Goal: Complete application form

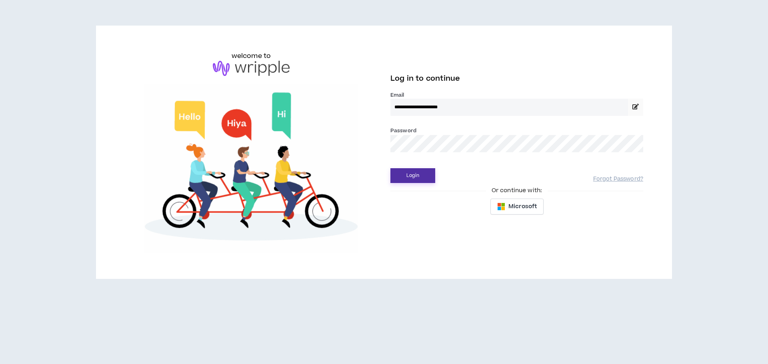
click at [424, 181] on button "Login" at bounding box center [412, 175] width 45 height 15
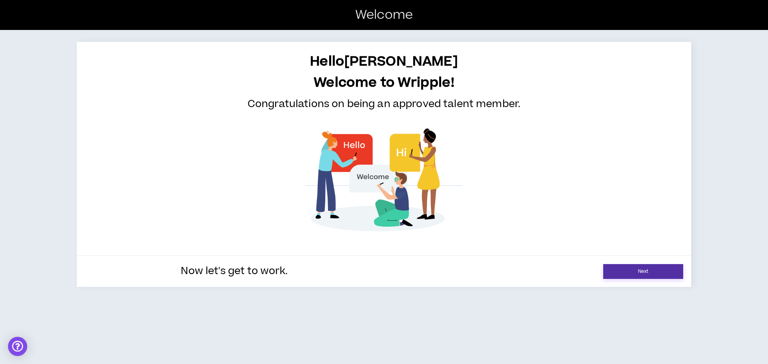
click at [625, 272] on link "Next" at bounding box center [643, 271] width 80 height 15
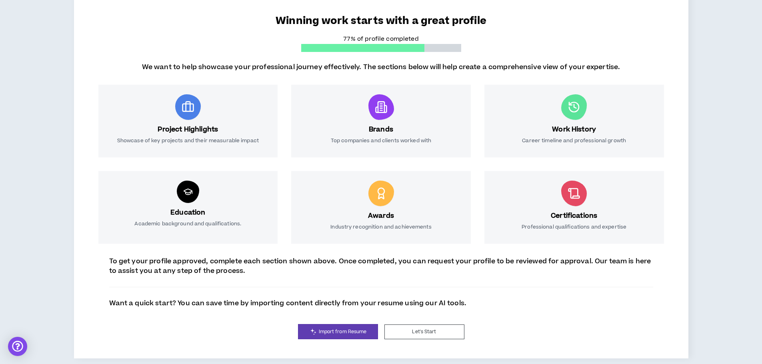
scroll to position [71, 0]
click at [326, 332] on span "Import from Resume" at bounding box center [343, 332] width 48 height 8
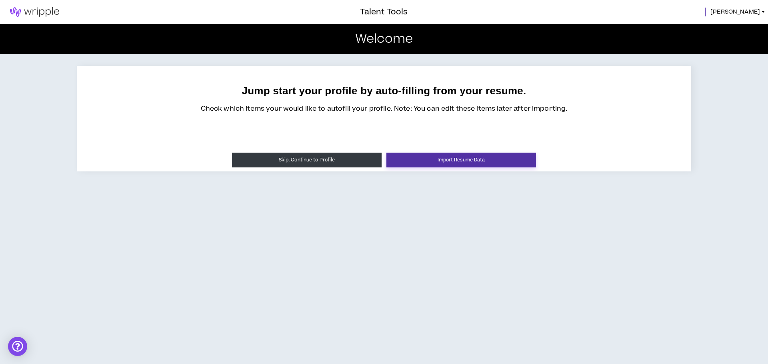
click at [427, 160] on button "Import Resume Data" at bounding box center [461, 160] width 150 height 15
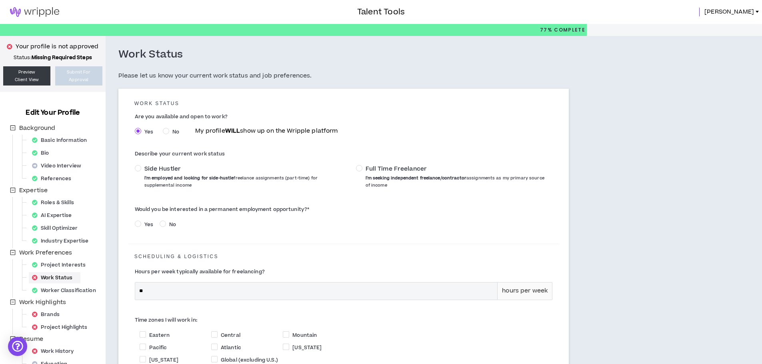
click at [363, 169] on span "Full Time Freelancer I'm seeking independent freelance/contractor assignments a…" at bounding box center [455, 177] width 187 height 24
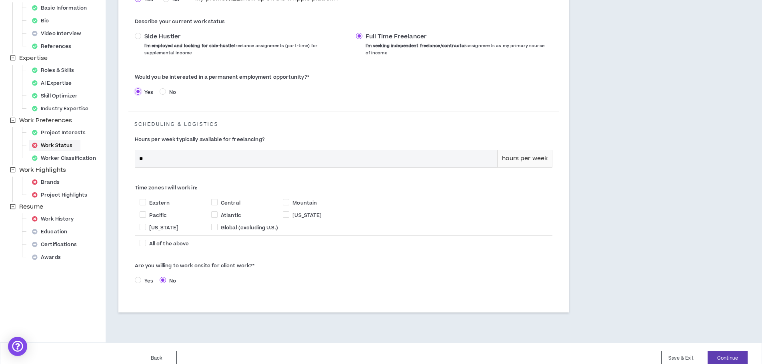
scroll to position [142, 0]
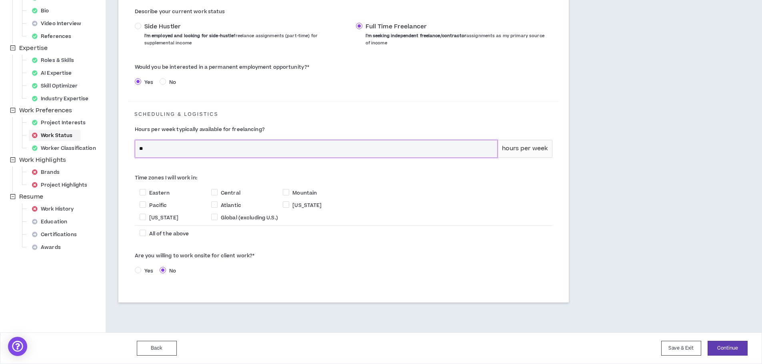
click at [140, 151] on input "**" at bounding box center [316, 148] width 362 height 17
type input "**"
click at [142, 195] on span at bounding box center [143, 192] width 6 height 6
checkbox input "****"
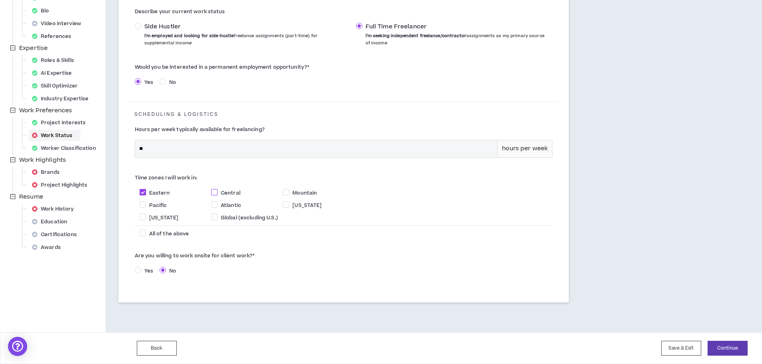
click at [215, 192] on span at bounding box center [214, 192] width 6 height 6
checkbox input "****"
click at [286, 193] on span at bounding box center [286, 192] width 6 height 6
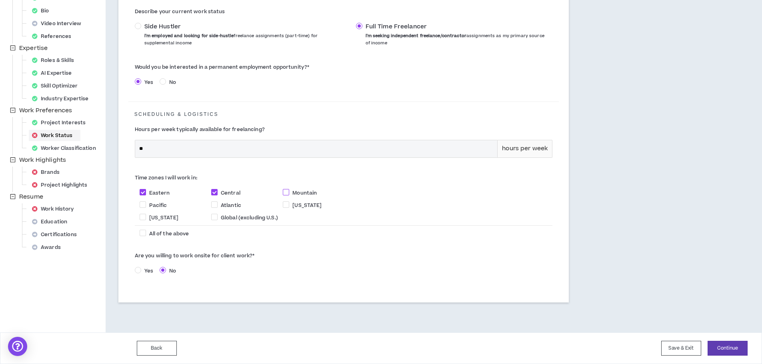
checkbox input "****"
drag, startPoint x: 724, startPoint y: 347, endPoint x: 718, endPoint y: 346, distance: 6.4
click at [724, 348] on button "Continue" at bounding box center [727, 348] width 40 height 15
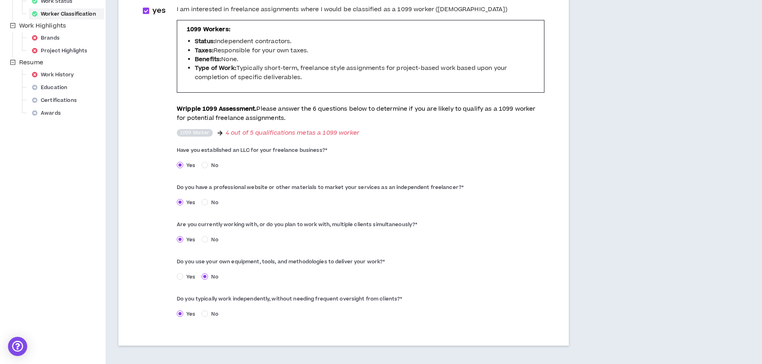
scroll to position [320, 0]
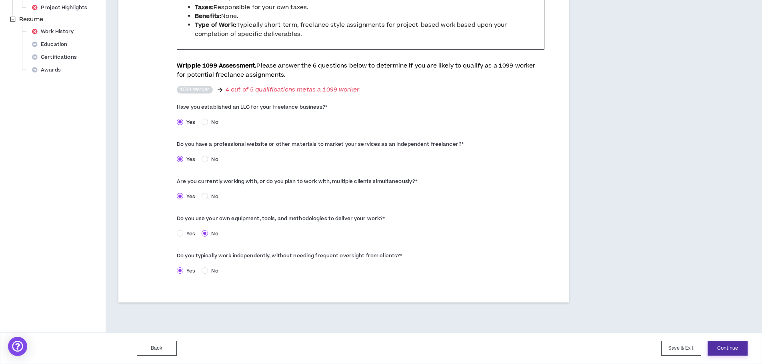
click at [730, 344] on button "Continue" at bounding box center [727, 348] width 40 height 15
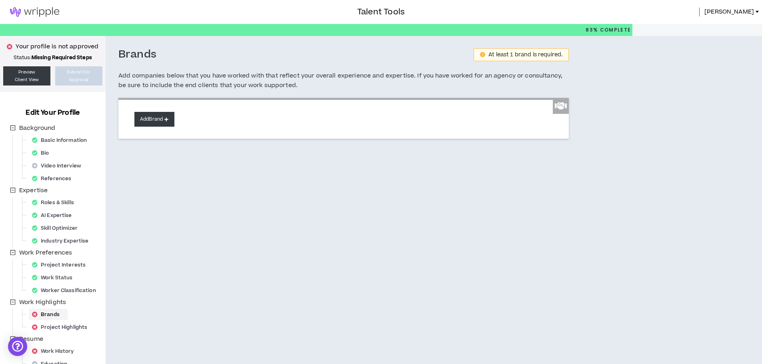
click at [153, 122] on button "Add Brand" at bounding box center [154, 119] width 40 height 15
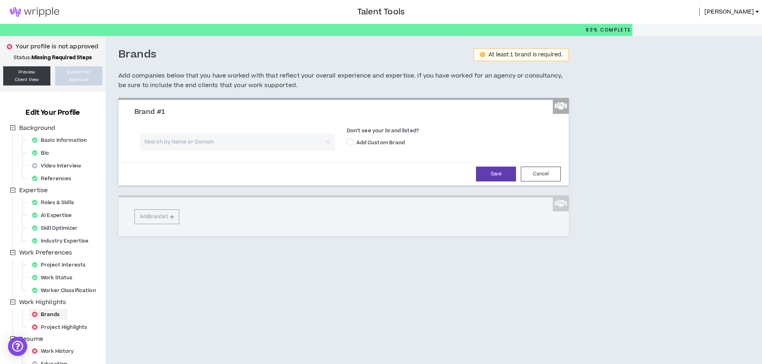
click at [153, 141] on input "search" at bounding box center [235, 142] width 180 height 17
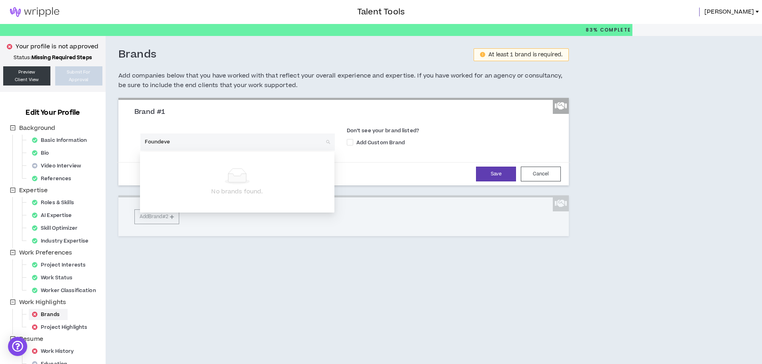
type input "Foundever"
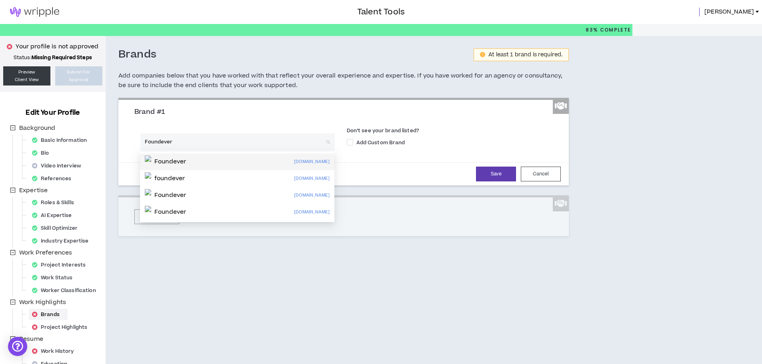
click at [185, 162] on p "Foundever" at bounding box center [170, 162] width 32 height 8
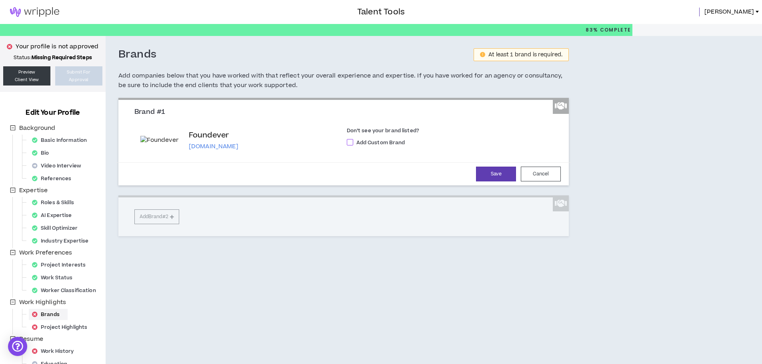
click at [349, 146] on span at bounding box center [350, 142] width 6 height 6
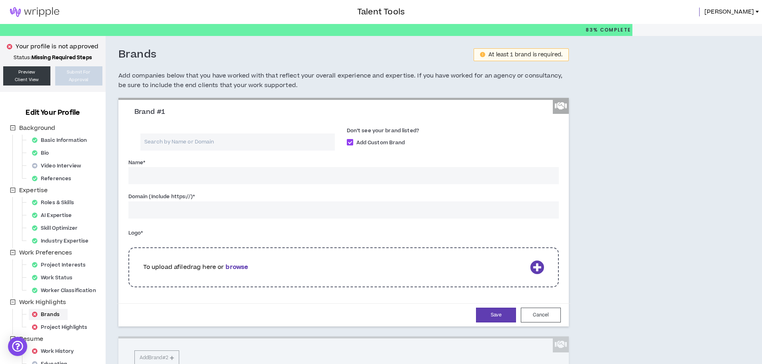
click at [349, 143] on span at bounding box center [350, 142] width 6 height 6
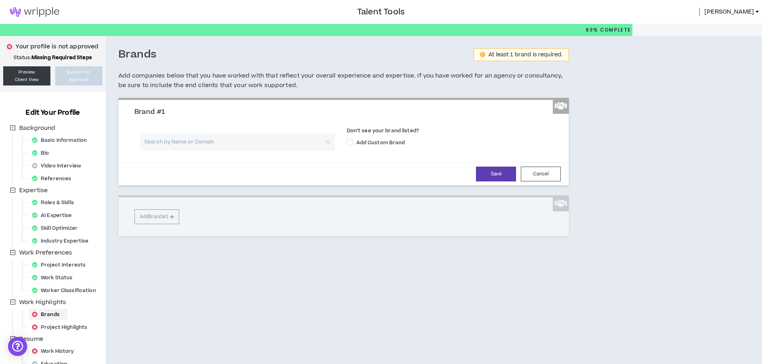
click at [189, 144] on input "search" at bounding box center [235, 142] width 180 height 17
click at [455, 139] on label "Add Custom Brand" at bounding box center [453, 142] width 212 height 8
checkbox input "****"
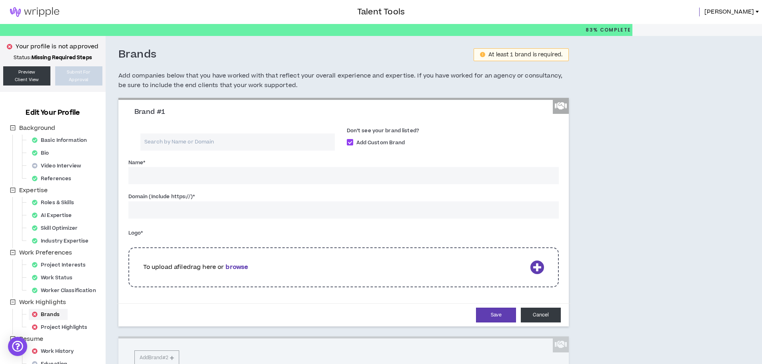
click at [535, 319] on button "Cancel" at bounding box center [540, 315] width 40 height 15
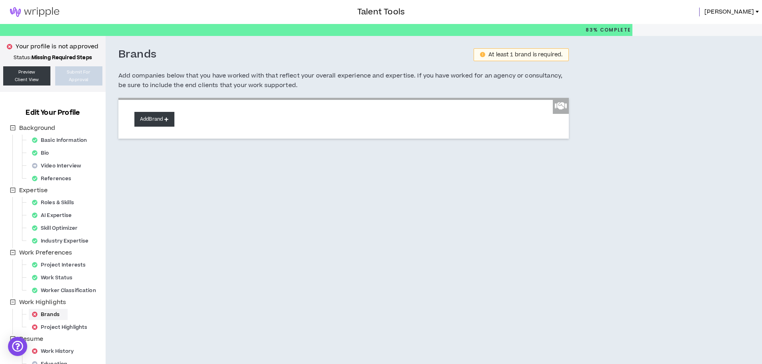
click at [152, 119] on button "Add Brand" at bounding box center [154, 119] width 40 height 15
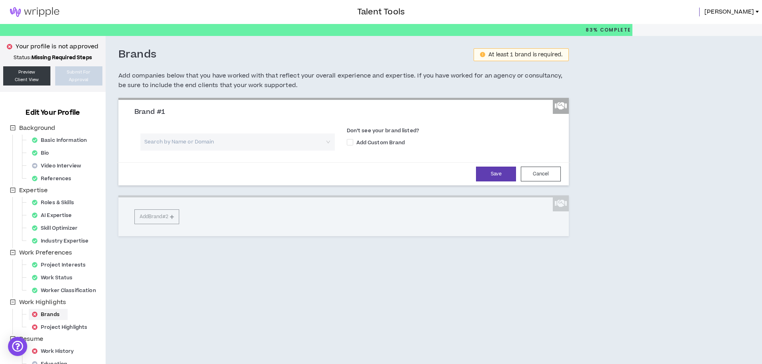
click at [158, 146] on input "search" at bounding box center [235, 142] width 180 height 17
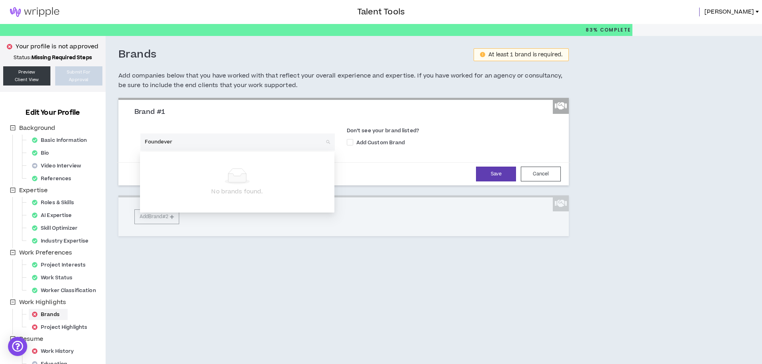
type input "Foundever"
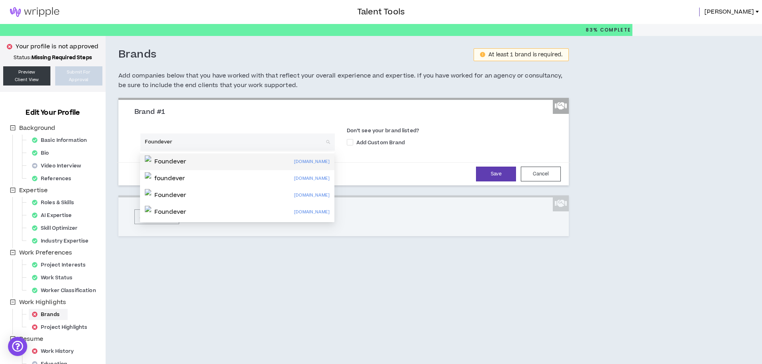
click at [159, 165] on div "Foundever" at bounding box center [165, 161] width 41 height 13
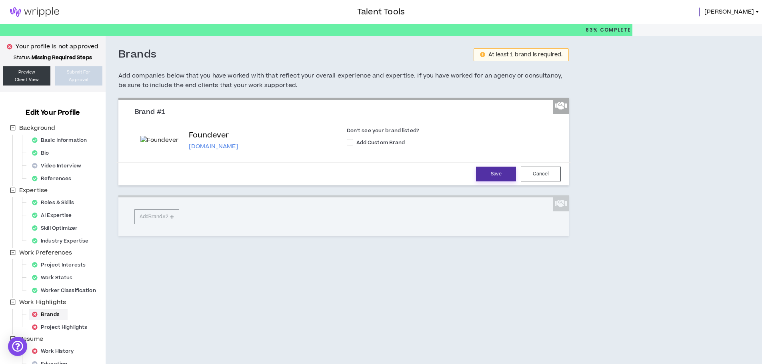
click at [497, 181] on button "Save" at bounding box center [496, 174] width 40 height 15
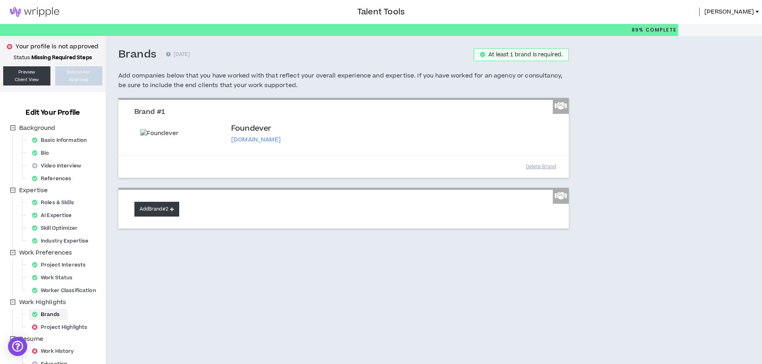
click at [155, 217] on button "Add Brand #2" at bounding box center [156, 209] width 45 height 15
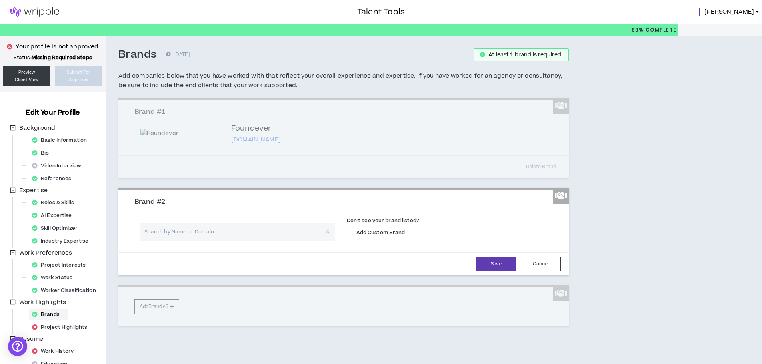
click at [212, 241] on input "search" at bounding box center [235, 231] width 180 height 17
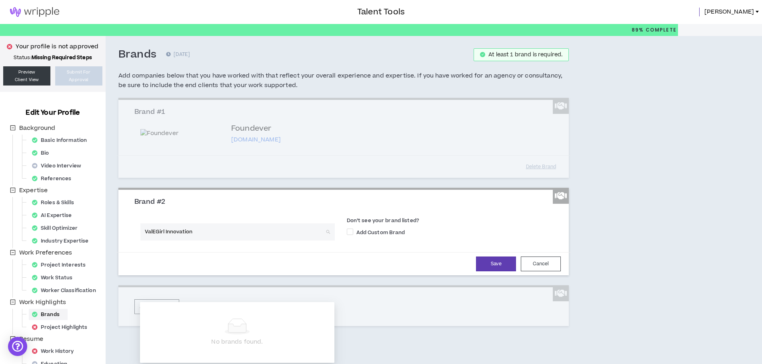
type input "ValEGirl Innovations"
click at [348, 235] on span at bounding box center [350, 232] width 6 height 6
checkbox input "****"
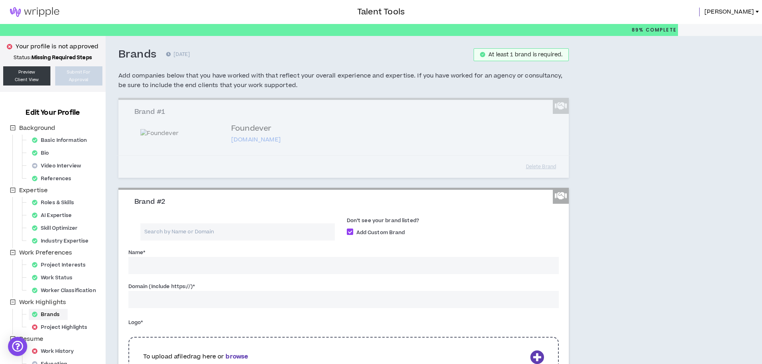
click at [239, 274] on input "Name *" at bounding box center [343, 265] width 431 height 17
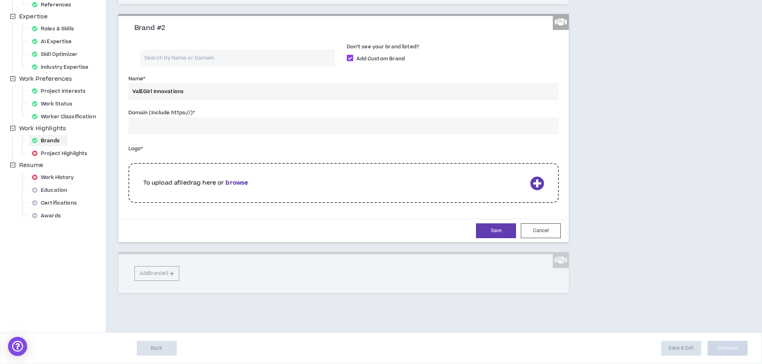
scroll to position [200, 0]
type input "ValEGirl Innovations"
click at [536, 238] on button "Cancel" at bounding box center [540, 230] width 40 height 15
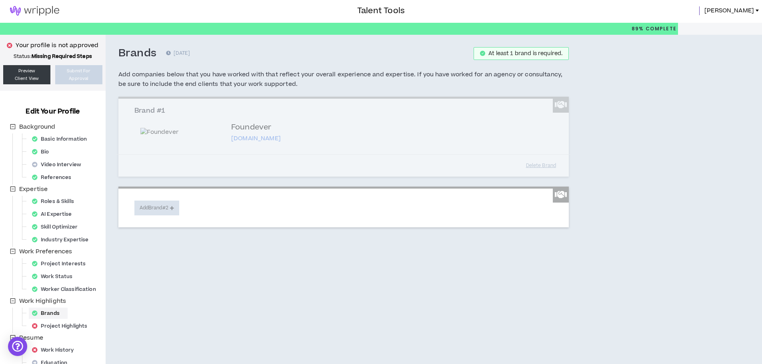
scroll to position [0, 0]
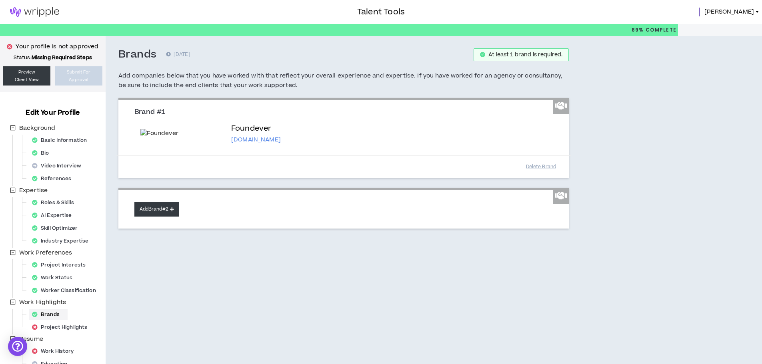
click at [151, 217] on button "Add Brand #2" at bounding box center [156, 209] width 45 height 15
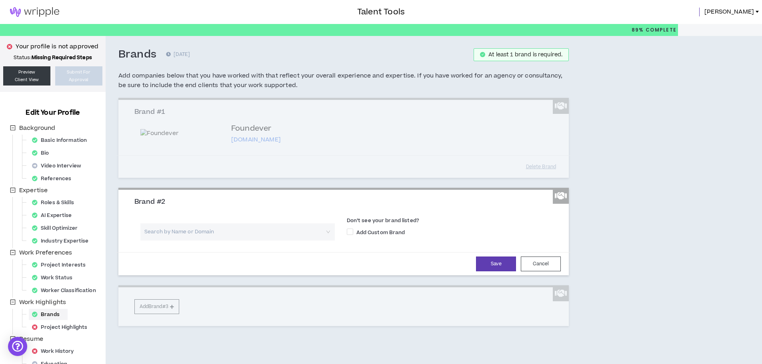
click at [167, 241] on input "search" at bounding box center [235, 231] width 180 height 17
type input "US Xpress"
click at [175, 311] on p "Xpress" at bounding box center [164, 312] width 21 height 8
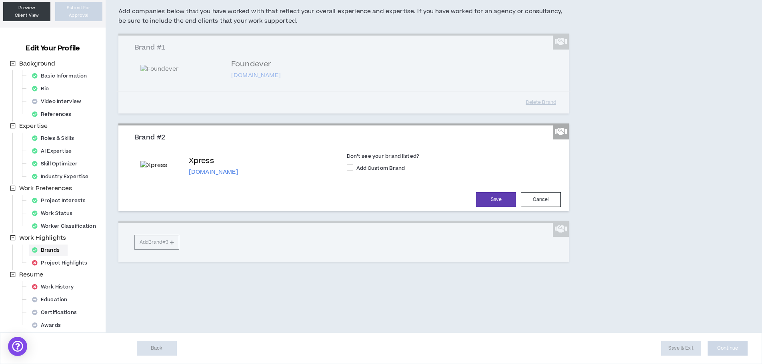
scroll to position [105, 0]
click at [159, 261] on div "Brand #1 Foundever [DOMAIN_NAME] Don’t see your brand listed? Add Custom Brand …" at bounding box center [343, 148] width 451 height 228
click at [501, 207] on button "Save" at bounding box center [496, 199] width 40 height 15
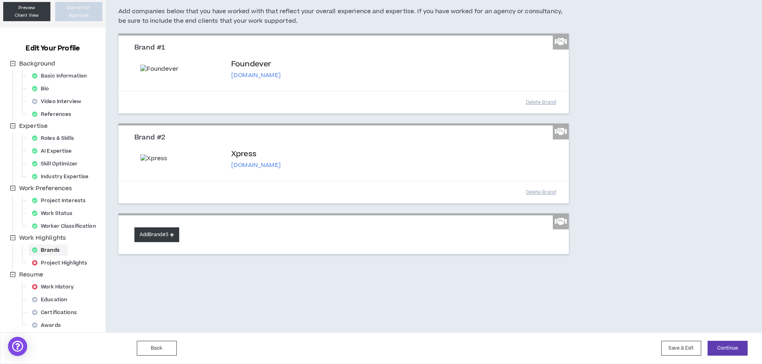
click at [154, 242] on button "Add Brand #3" at bounding box center [156, 234] width 45 height 15
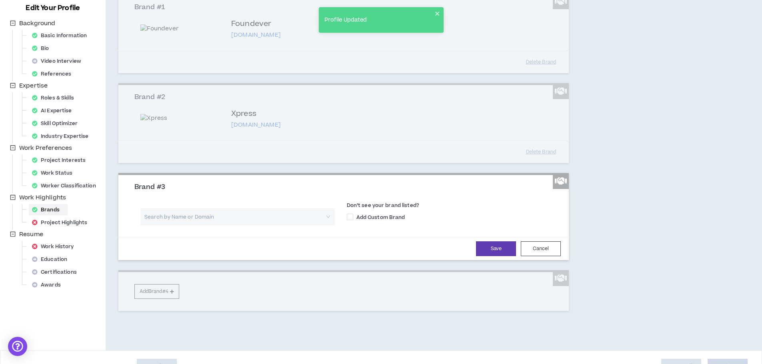
click at [165, 225] on input "search" at bounding box center [235, 216] width 180 height 17
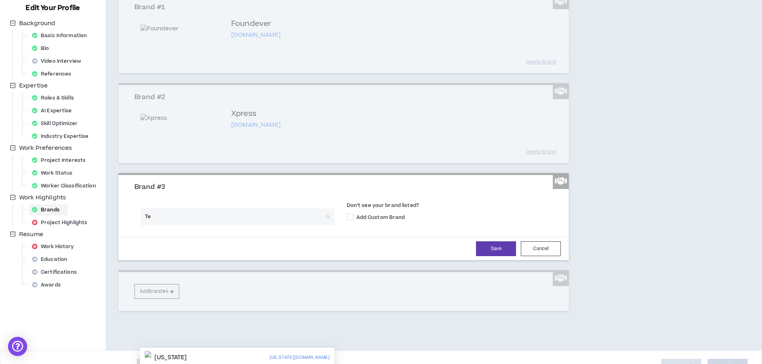
type input "T"
type input "Alitek"
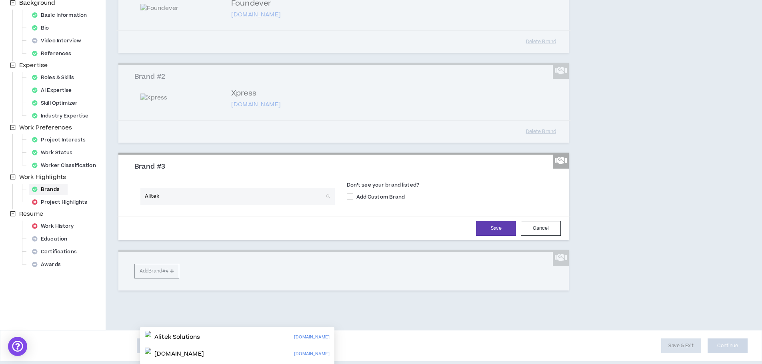
scroll to position [145, 0]
click at [248, 331] on div "Alitek Solutions [DOMAIN_NAME]" at bounding box center [237, 337] width 185 height 13
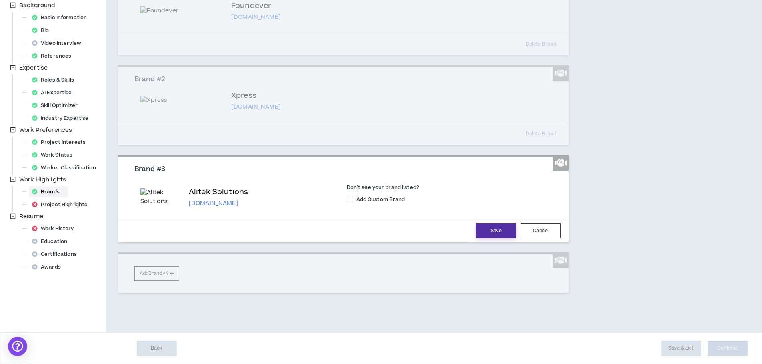
click at [490, 238] on button "Save" at bounding box center [496, 230] width 40 height 15
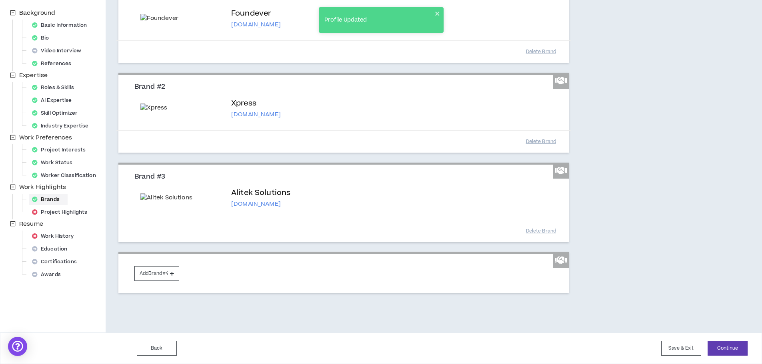
scroll to position [297, 0]
click at [162, 275] on button "Add Brand #4" at bounding box center [156, 273] width 45 height 15
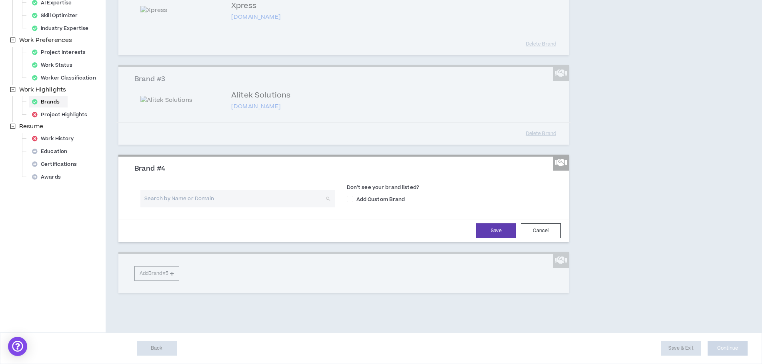
click at [193, 207] on input "search" at bounding box center [235, 198] width 180 height 17
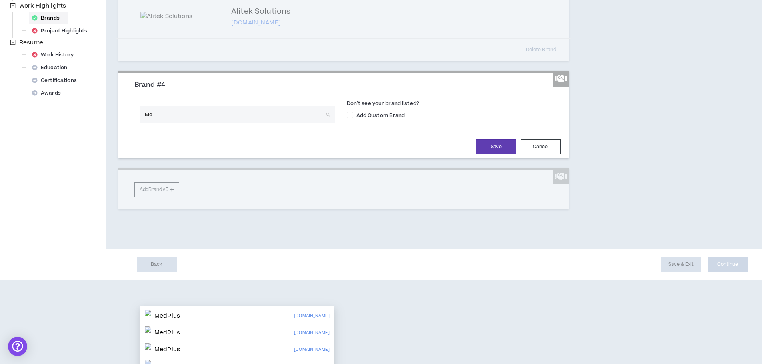
type input "M"
type input "u"
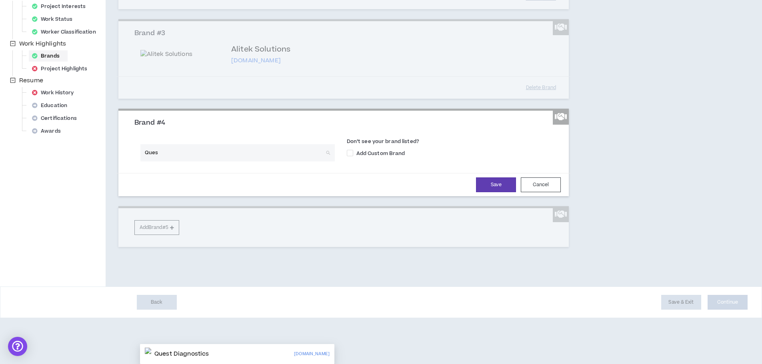
type input "Quest"
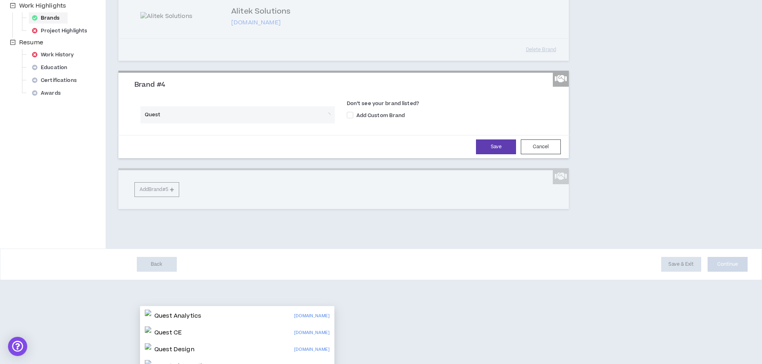
click at [177, 321] on div "Quest Analytics" at bounding box center [173, 316] width 56 height 13
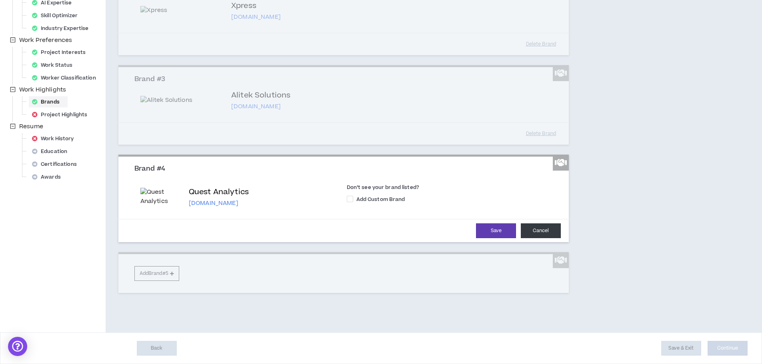
click at [546, 238] on button "Cancel" at bounding box center [540, 230] width 40 height 15
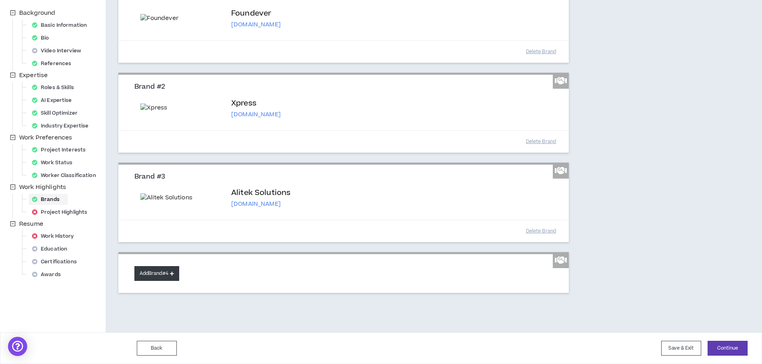
click at [164, 278] on button "Add Brand #4" at bounding box center [156, 273] width 45 height 15
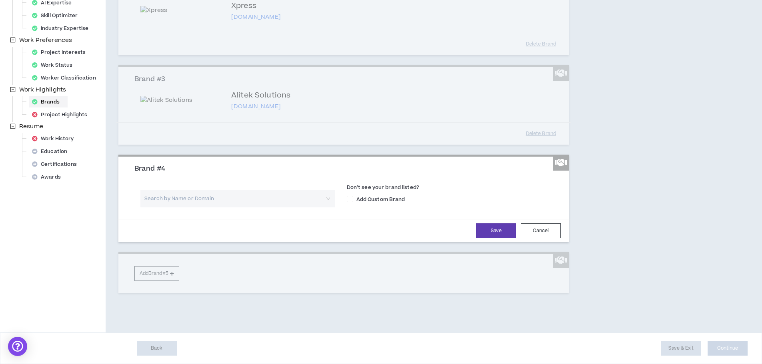
click at [164, 207] on input "search" at bounding box center [235, 198] width 180 height 17
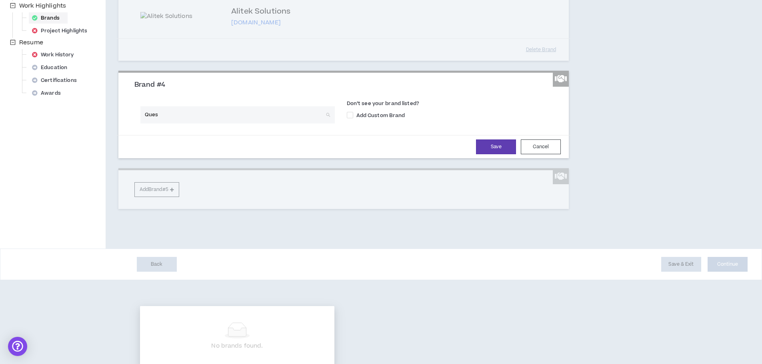
type input "Quest"
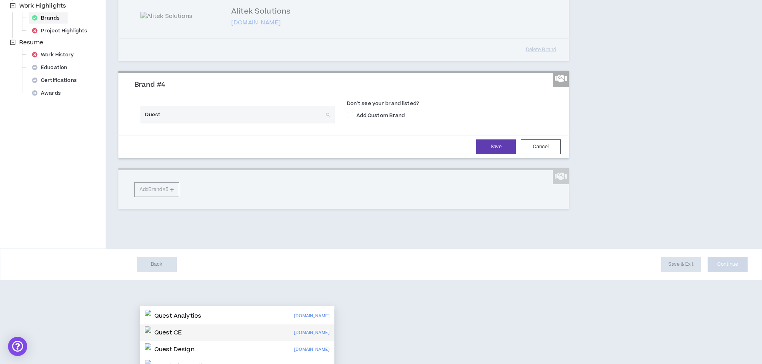
scroll to position [40, 0]
click at [193, 323] on p "Quest Diagnostics" at bounding box center [181, 327] width 54 height 8
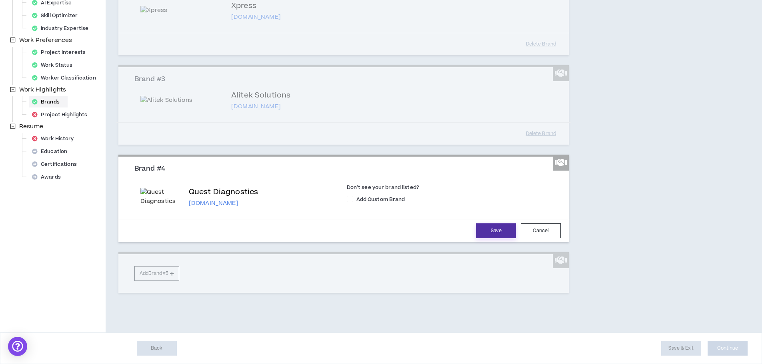
click at [485, 238] on button "Save" at bounding box center [496, 230] width 40 height 15
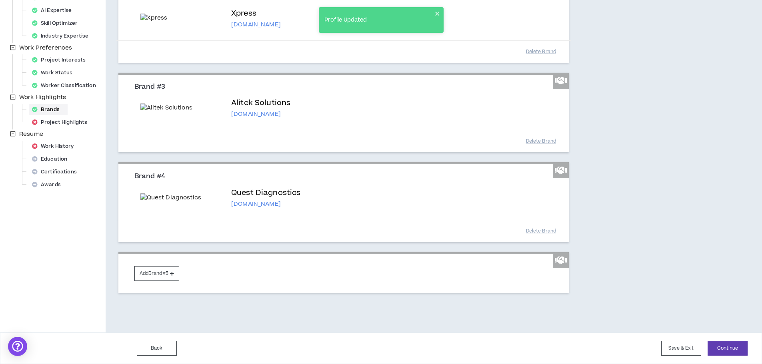
scroll to position [447, 0]
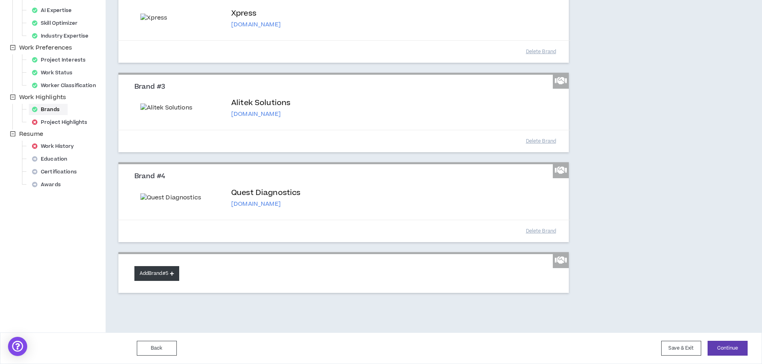
click at [157, 273] on button "Add Brand #5" at bounding box center [156, 273] width 45 height 15
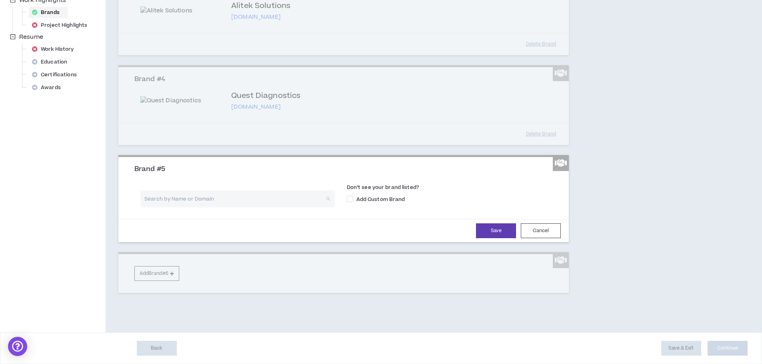
click at [152, 207] on input "search" at bounding box center [235, 198] width 180 height 17
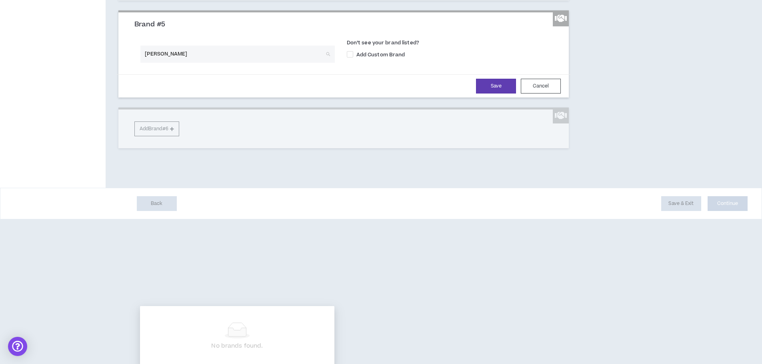
type input "Siemens"
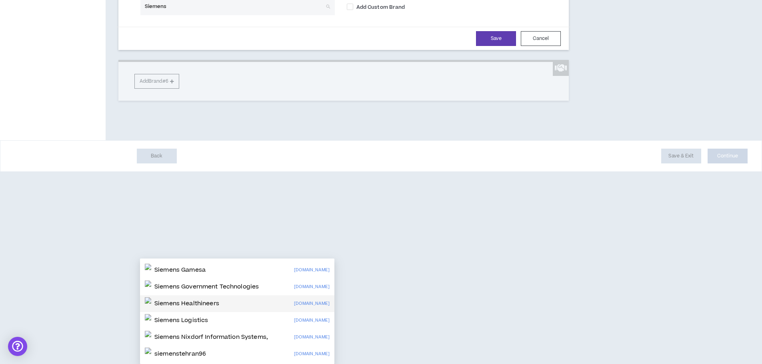
scroll to position [0, 0]
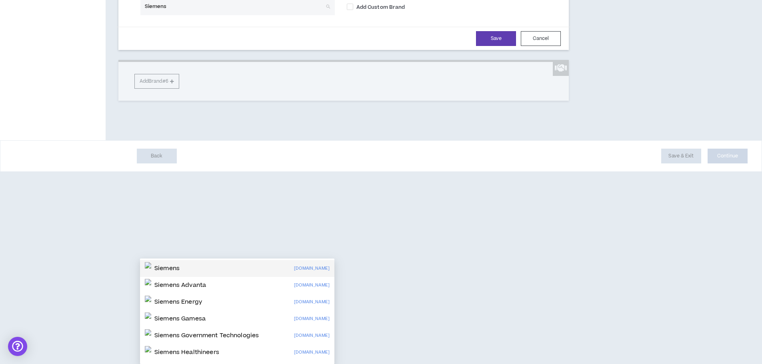
click at [216, 262] on div "Siemens [DOMAIN_NAME]" at bounding box center [237, 268] width 185 height 13
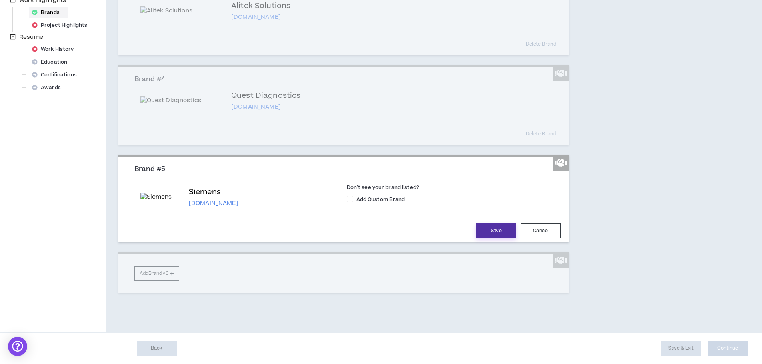
click at [482, 234] on button "Save" at bounding box center [496, 230] width 40 height 15
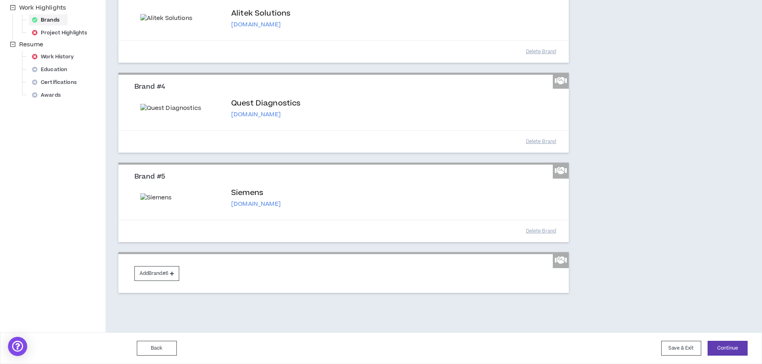
scroll to position [537, 0]
click at [148, 276] on button "Add Brand #6" at bounding box center [156, 273] width 45 height 15
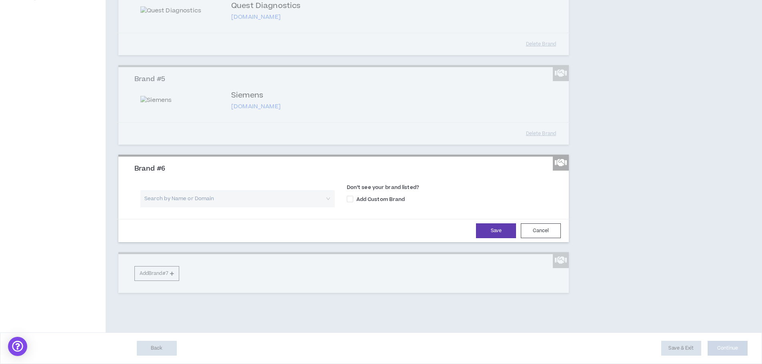
click at [150, 207] on input "search" at bounding box center [235, 198] width 180 height 17
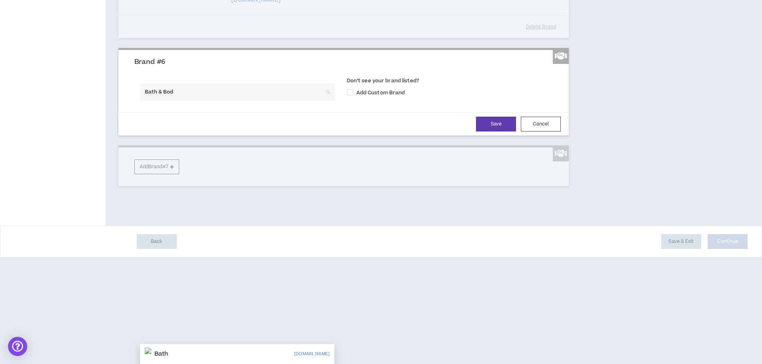
type input "Bath & Body"
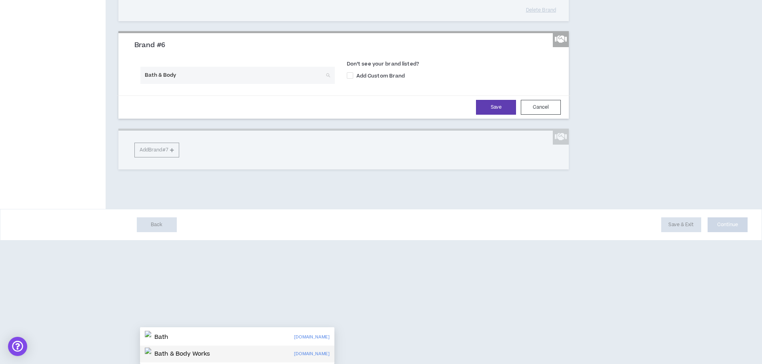
click at [194, 350] on p "Bath & Body Works" at bounding box center [182, 354] width 56 height 8
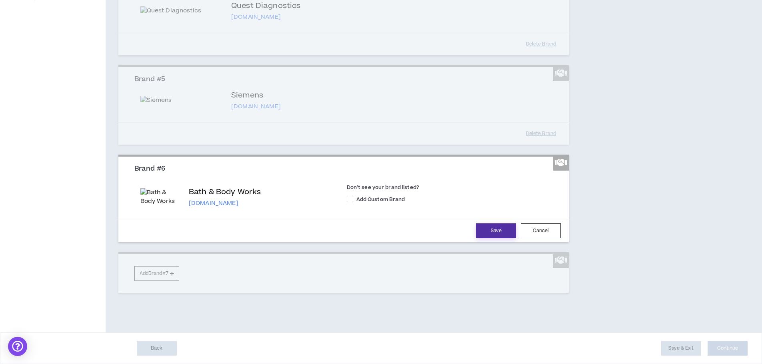
click at [502, 238] on button "Save" at bounding box center [496, 230] width 40 height 15
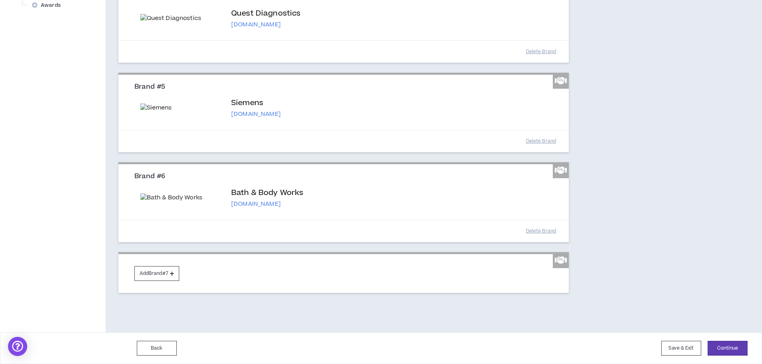
scroll to position [626, 0]
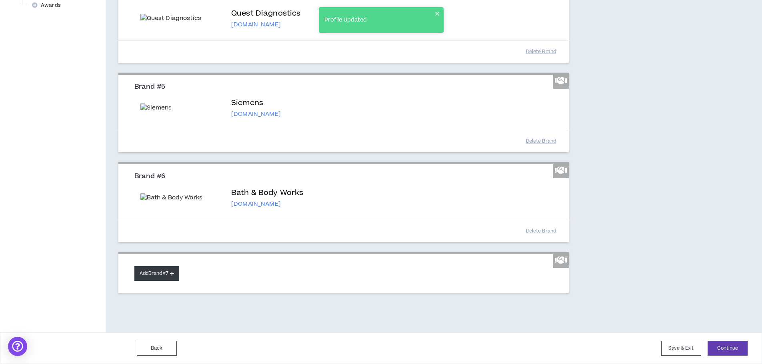
click at [154, 272] on button "Add Brand #7" at bounding box center [156, 273] width 45 height 15
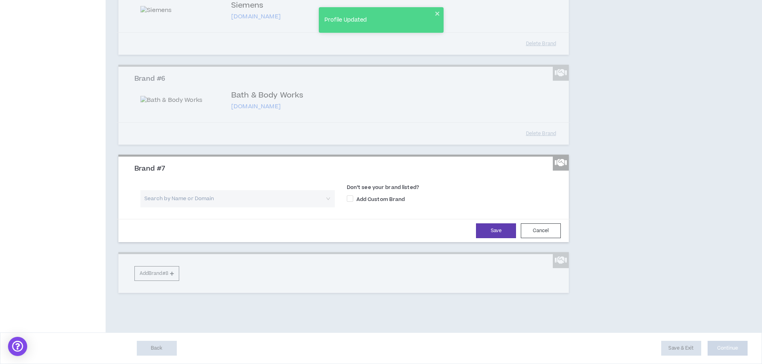
click at [155, 207] on input "search" at bounding box center [235, 198] width 180 height 17
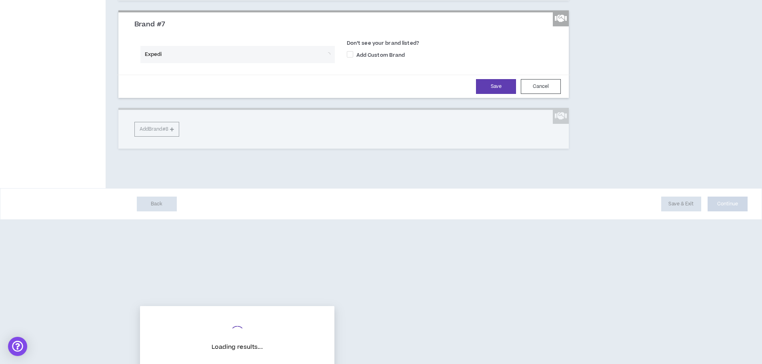
type input "Expedia"
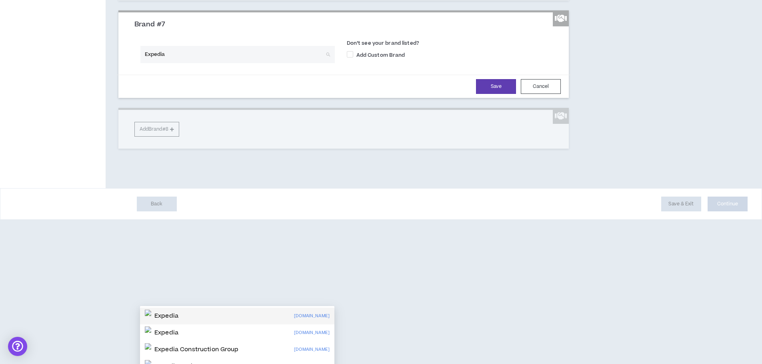
click at [151, 319] on img at bounding box center [148, 316] width 6 height 13
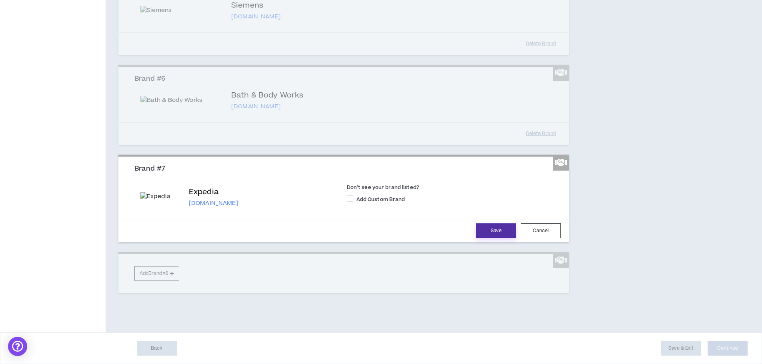
click at [484, 238] on button "Save" at bounding box center [496, 230] width 40 height 15
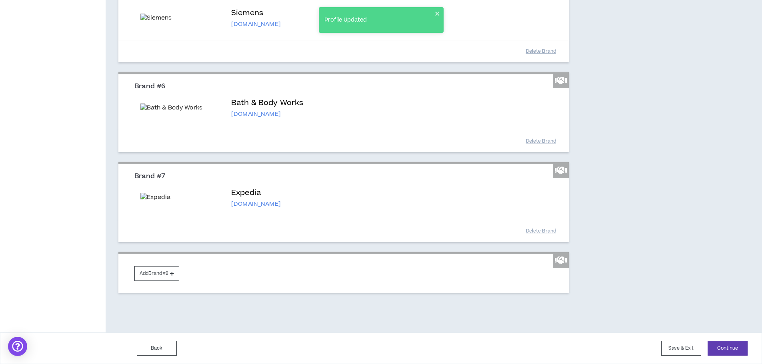
scroll to position [725, 0]
click at [155, 273] on button "Add Brand #8" at bounding box center [156, 273] width 45 height 15
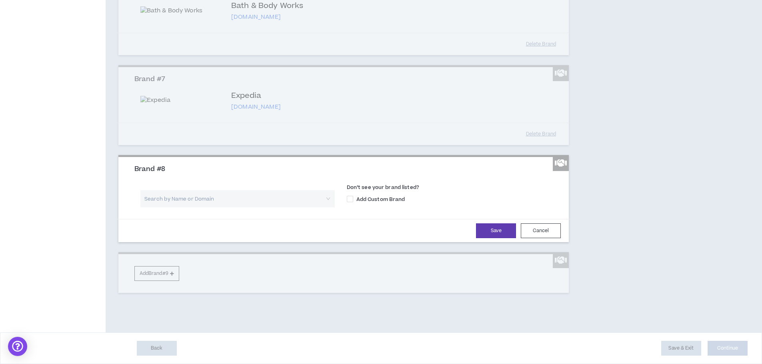
click at [156, 207] on input "search" at bounding box center [235, 198] width 180 height 17
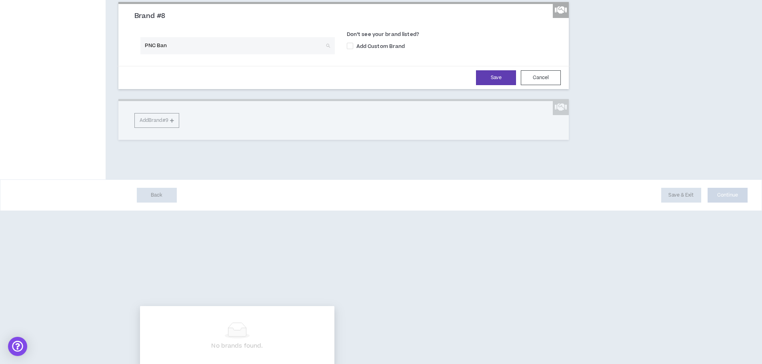
type input "PNC Bank"
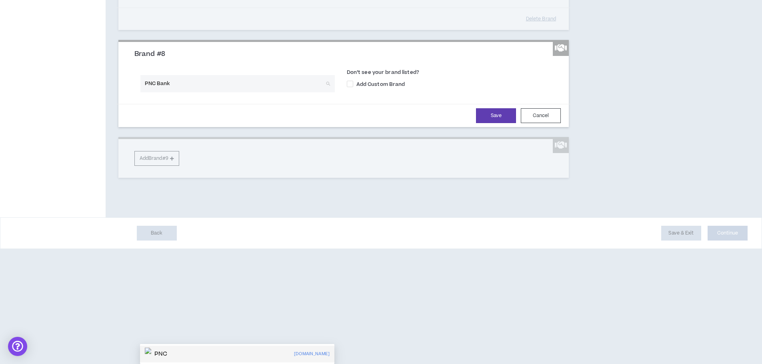
click at [173, 348] on div "PNC [DOMAIN_NAME]" at bounding box center [237, 354] width 185 height 13
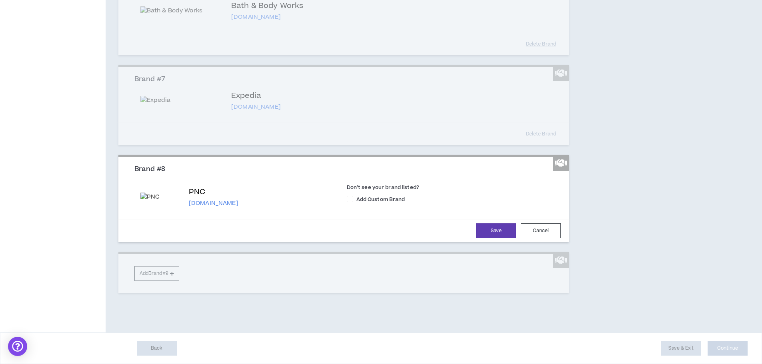
click at [500, 242] on div "Save Cancel" at bounding box center [343, 230] width 455 height 23
click at [496, 238] on button "Save" at bounding box center [496, 230] width 40 height 15
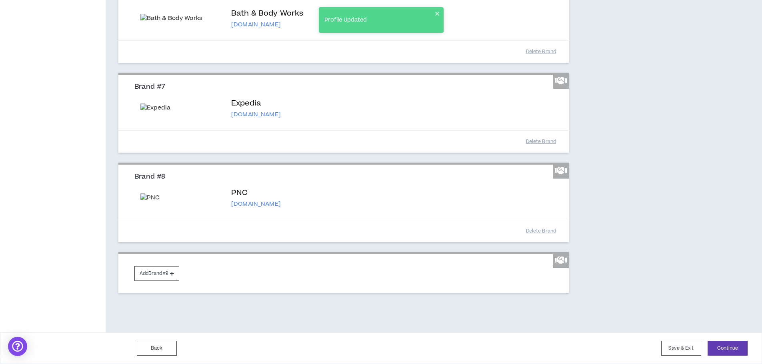
scroll to position [817, 0]
click at [154, 279] on button "Add Brand #9" at bounding box center [156, 273] width 45 height 15
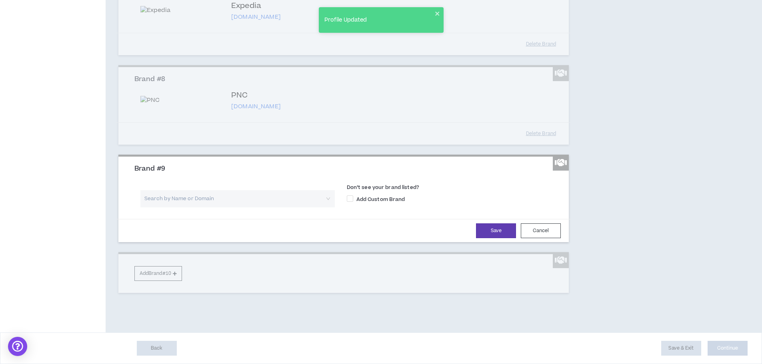
click at [160, 207] on input "search" at bounding box center [235, 198] width 180 height 17
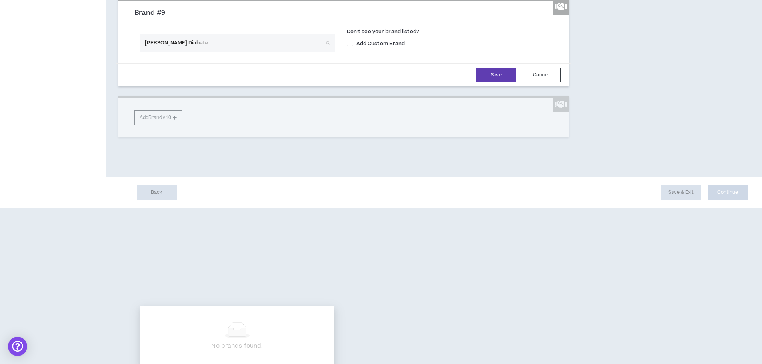
type input "[PERSON_NAME] [MEDICAL_DATA]"
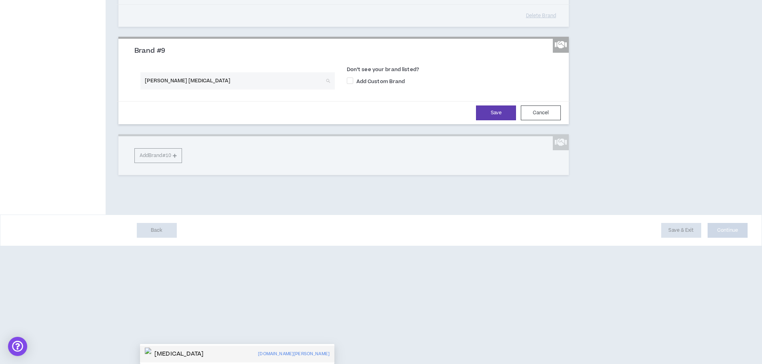
click at [163, 350] on p "[MEDICAL_DATA]" at bounding box center [178, 354] width 49 height 8
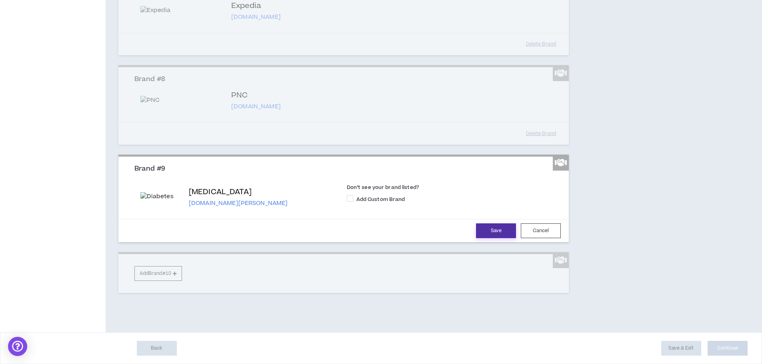
click at [486, 238] on button "Save" at bounding box center [496, 230] width 40 height 15
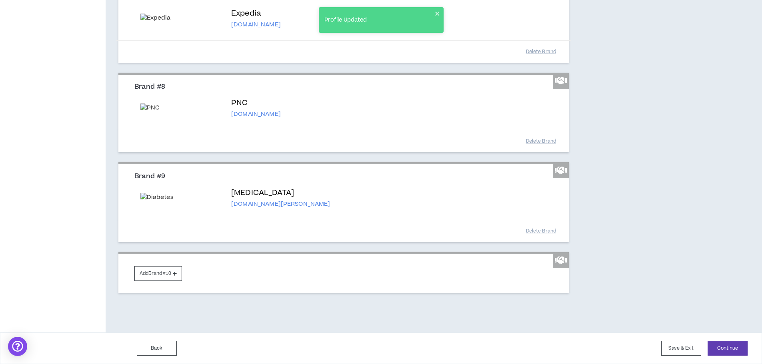
scroll to position [968, 0]
click at [165, 277] on button "Add Brand #10" at bounding box center [158, 273] width 48 height 15
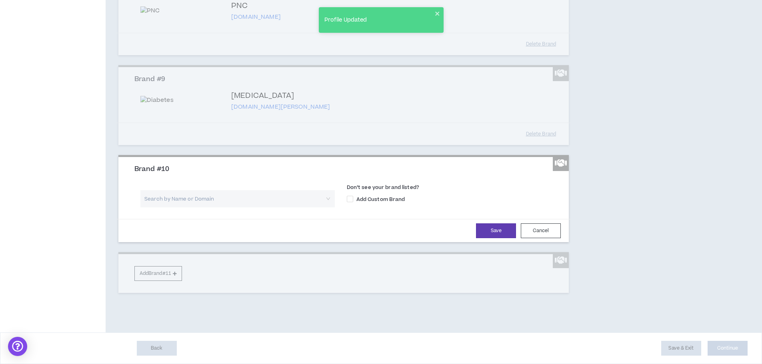
click at [170, 207] on input "search" at bounding box center [235, 198] width 180 height 17
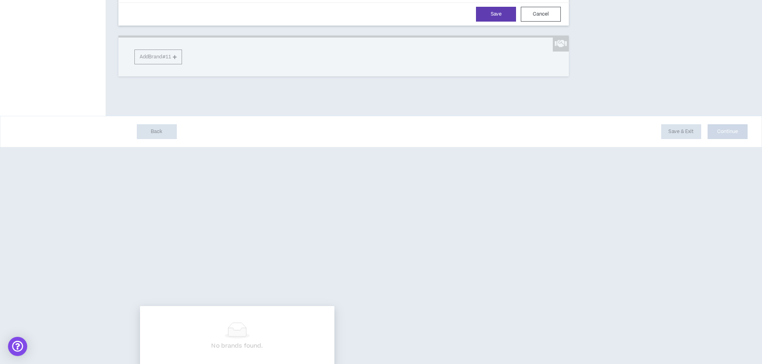
type input "[GEOGRAPHIC_DATA]"
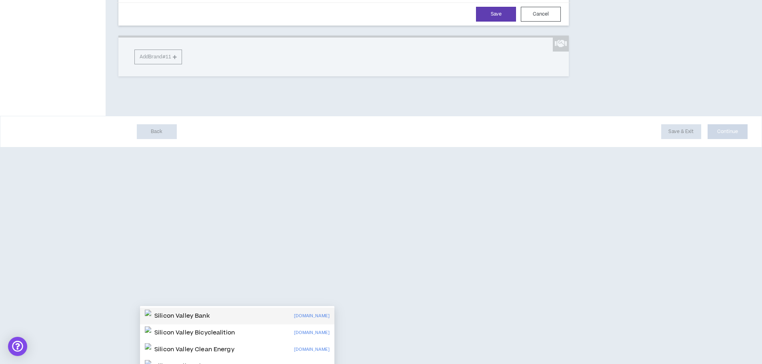
click at [178, 313] on p "Silicon Valley Bank" at bounding box center [181, 316] width 55 height 8
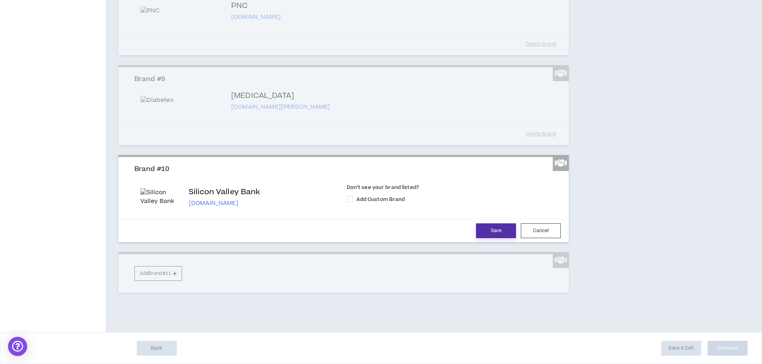
click at [486, 238] on button "Save" at bounding box center [496, 230] width 40 height 15
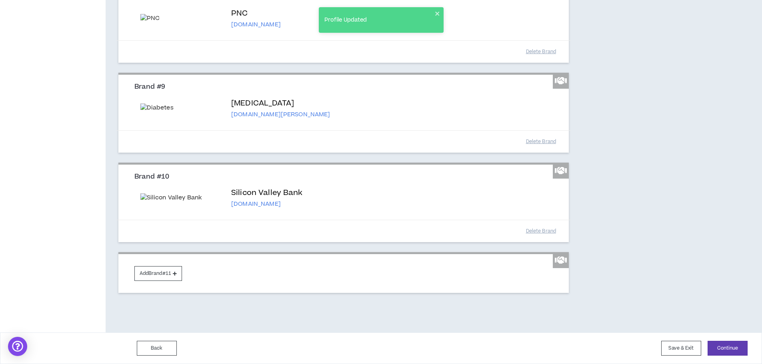
scroll to position [1058, 0]
click at [150, 272] on button "Add Brand #11" at bounding box center [158, 273] width 48 height 15
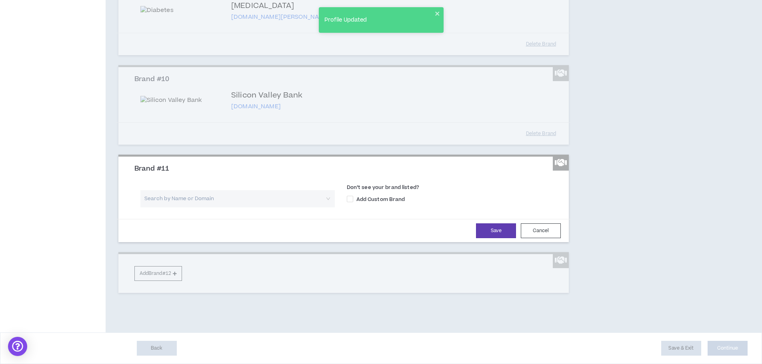
click at [163, 207] on input "search" at bounding box center [235, 198] width 180 height 17
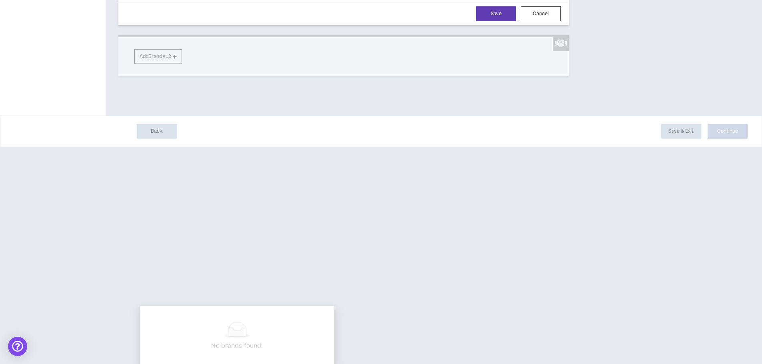
type input "Major League Baseball"
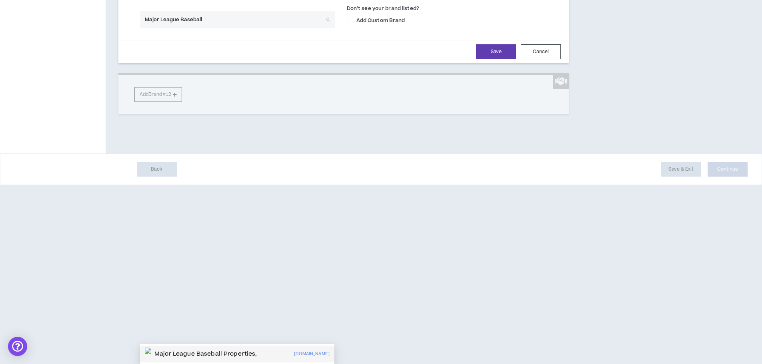
click at [164, 350] on p "Major League Baseball Properties," at bounding box center [205, 354] width 103 height 8
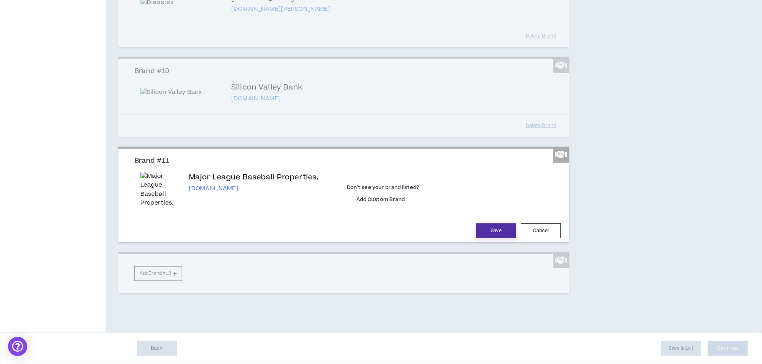
click at [478, 238] on button "Save" at bounding box center [496, 230] width 40 height 15
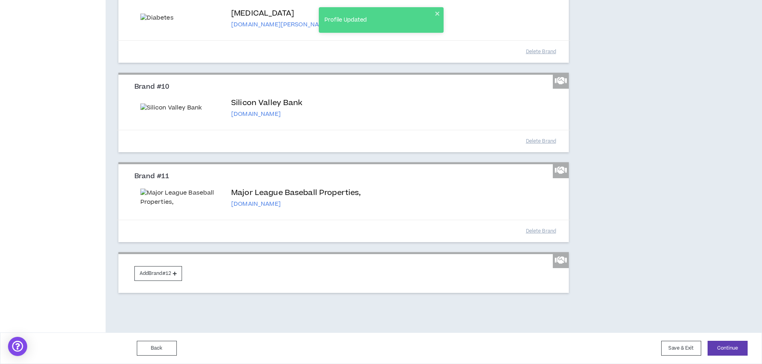
scroll to position [1178, 0]
click at [534, 238] on button "Delete Brand" at bounding box center [540, 231] width 40 height 14
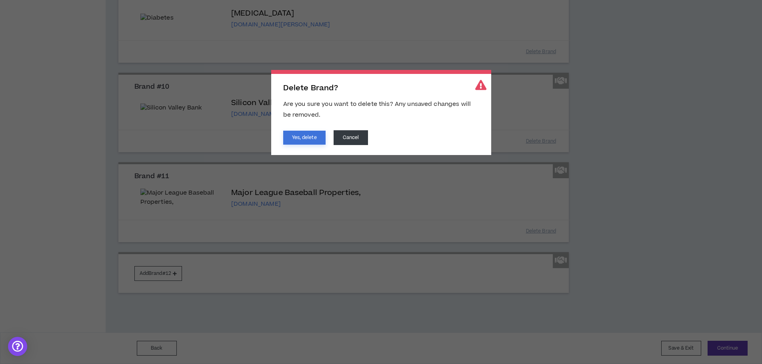
click at [309, 138] on button "Yes, delete" at bounding box center [304, 138] width 42 height 14
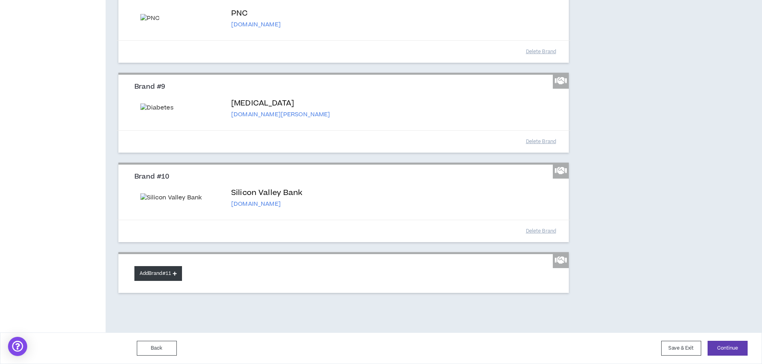
click at [161, 278] on button "Add Brand #11" at bounding box center [158, 273] width 48 height 15
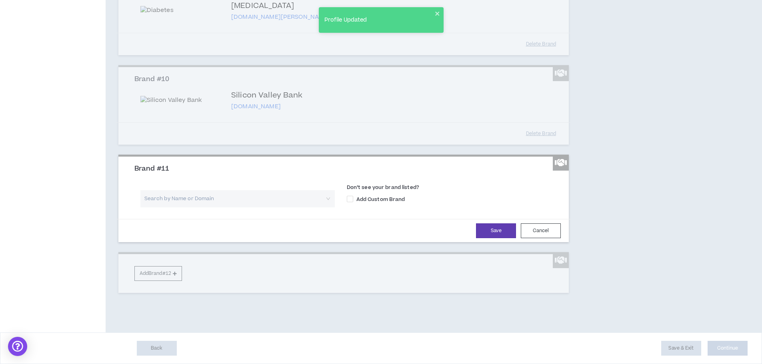
click at [159, 207] on input "search" at bounding box center [235, 198] width 180 height 17
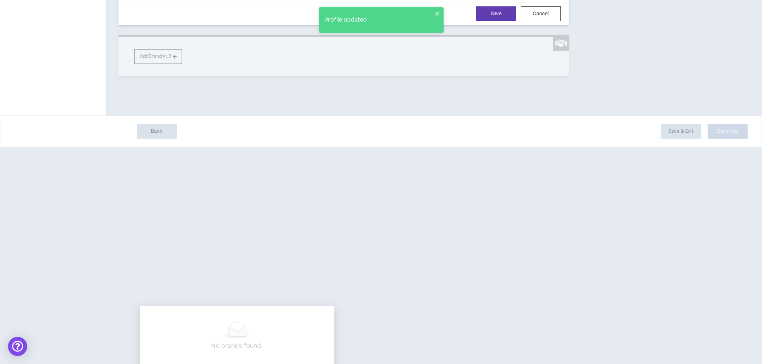
type input "MLB"
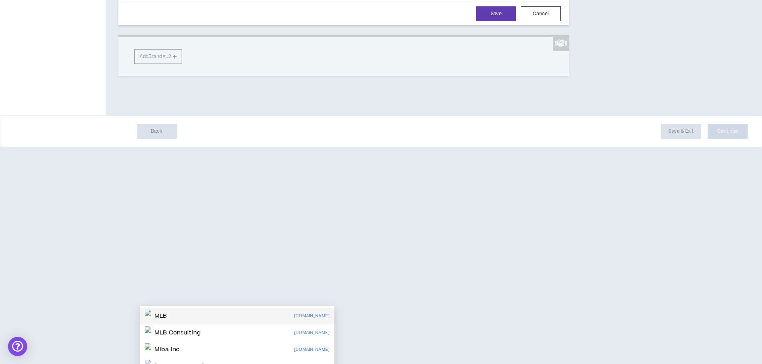
click at [158, 320] on div "MLB" at bounding box center [156, 316] width 22 height 13
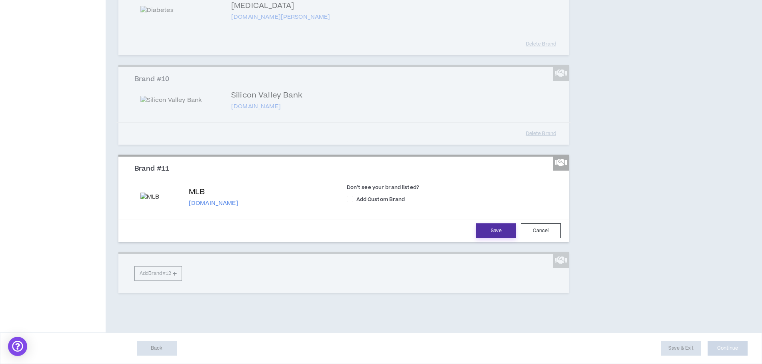
click at [492, 238] on button "Save" at bounding box center [496, 230] width 40 height 15
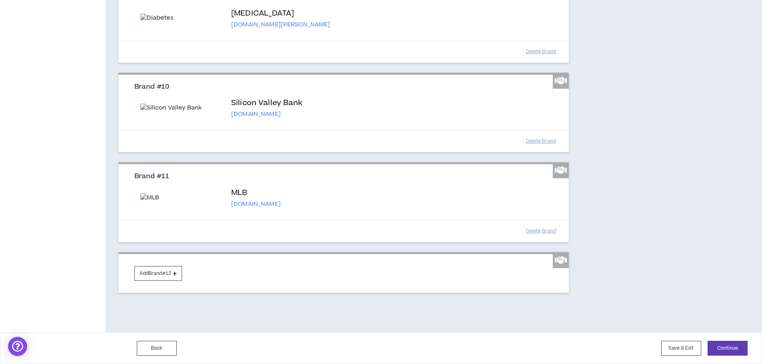
scroll to position [1208, 0]
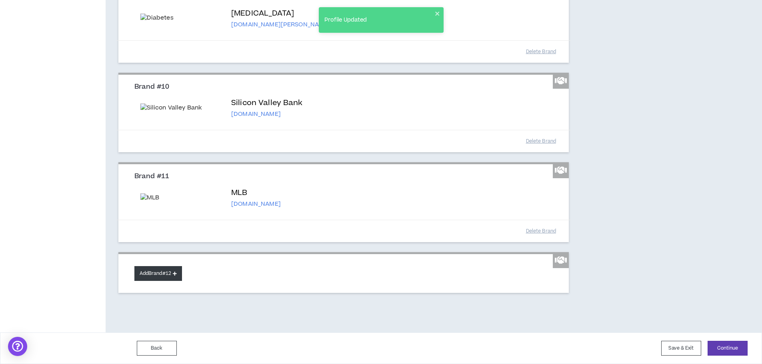
click at [162, 272] on button "Add Brand #12" at bounding box center [158, 273] width 48 height 15
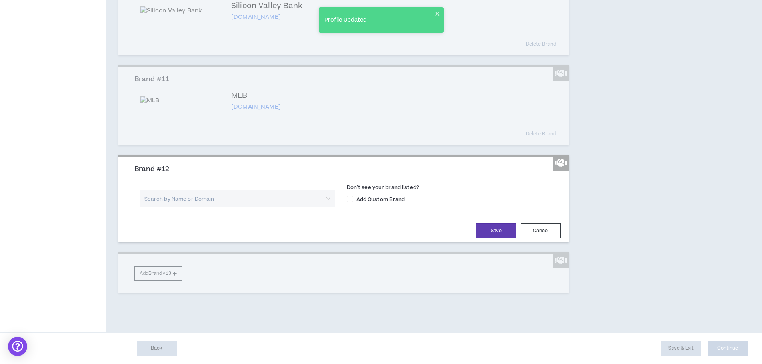
click at [162, 207] on input "search" at bounding box center [235, 198] width 180 height 17
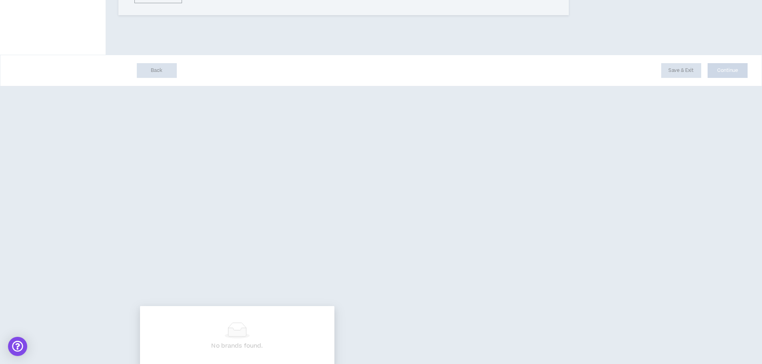
type input "Cellebrite"
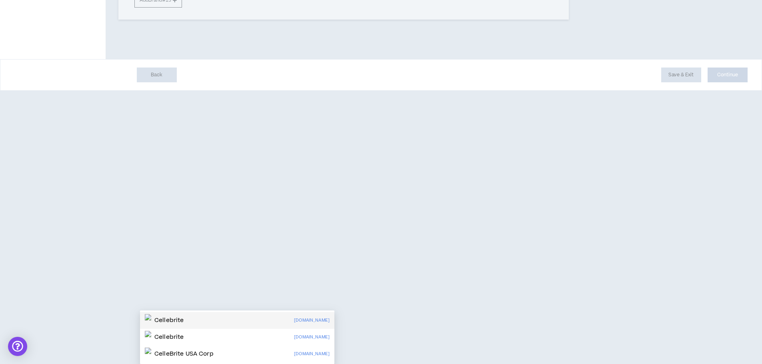
click at [165, 317] on p "Cellebrite" at bounding box center [168, 321] width 29 height 8
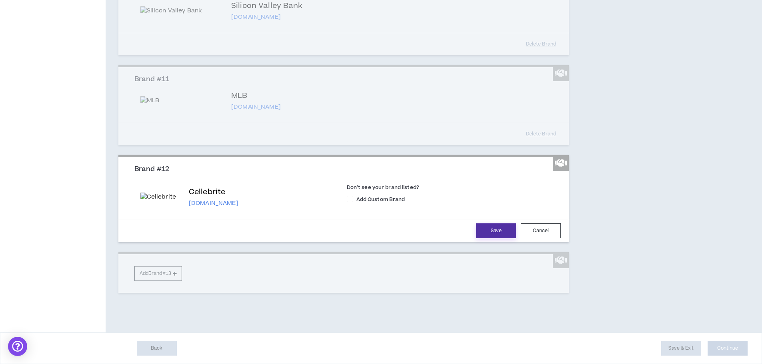
click at [488, 238] on button "Save" at bounding box center [496, 230] width 40 height 15
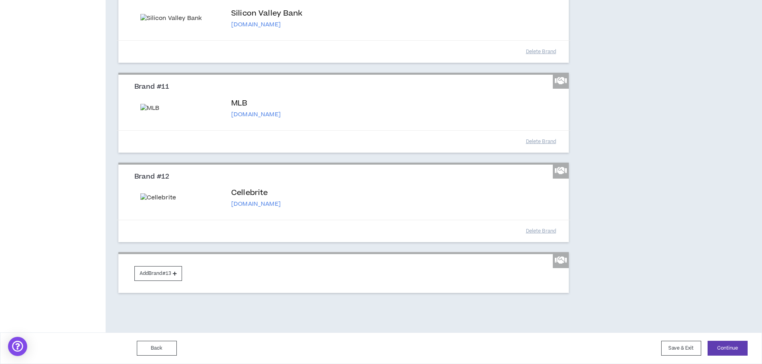
scroll to position [1359, 0]
click at [166, 273] on button "Add Brand #13" at bounding box center [158, 273] width 48 height 15
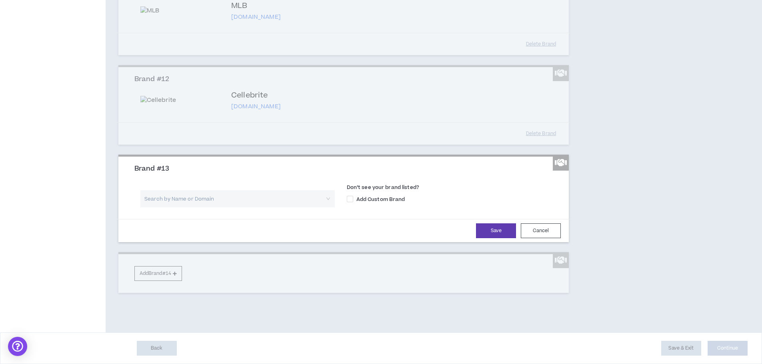
scroll to position [1456, 0]
click at [197, 198] on input "search" at bounding box center [235, 198] width 180 height 17
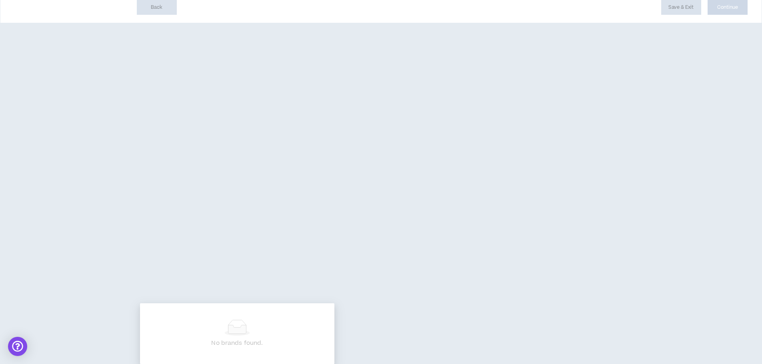
type input "Solvay"
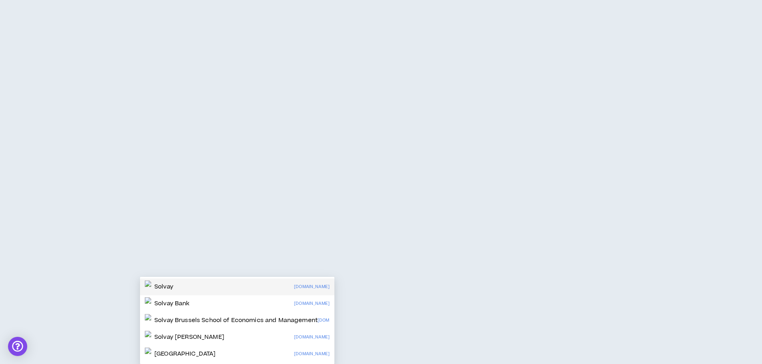
click at [184, 281] on div "Solvay [DOMAIN_NAME]" at bounding box center [237, 287] width 185 height 13
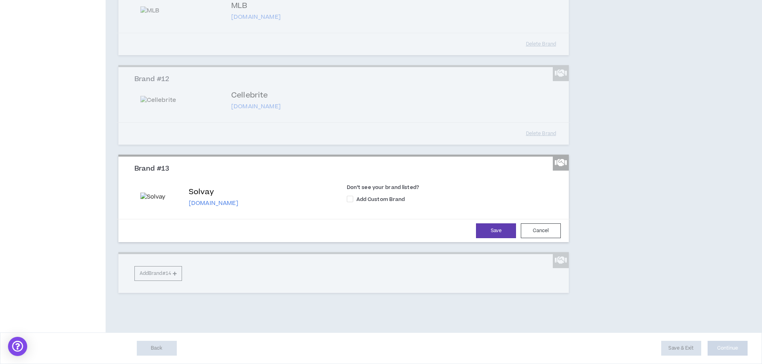
click at [496, 238] on button "Save" at bounding box center [496, 230] width 40 height 15
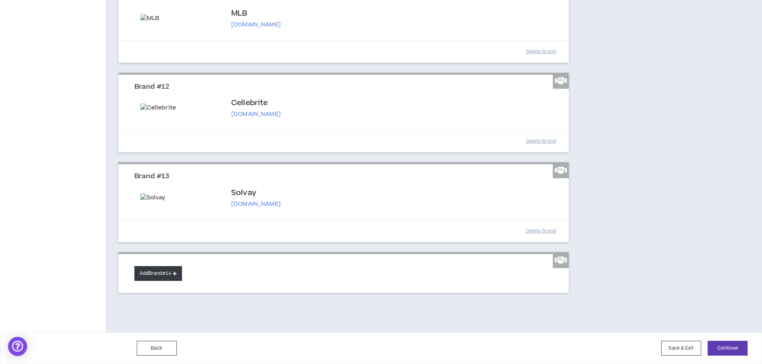
click at [162, 281] on button "Add Brand #14" at bounding box center [158, 273] width 48 height 15
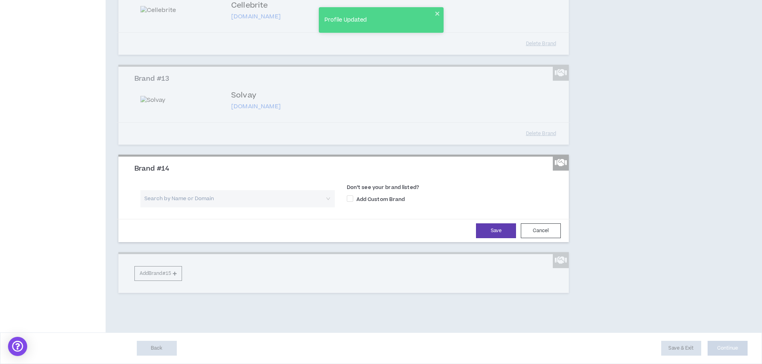
scroll to position [1576, 0]
click at [172, 207] on input "search" at bounding box center [235, 198] width 180 height 17
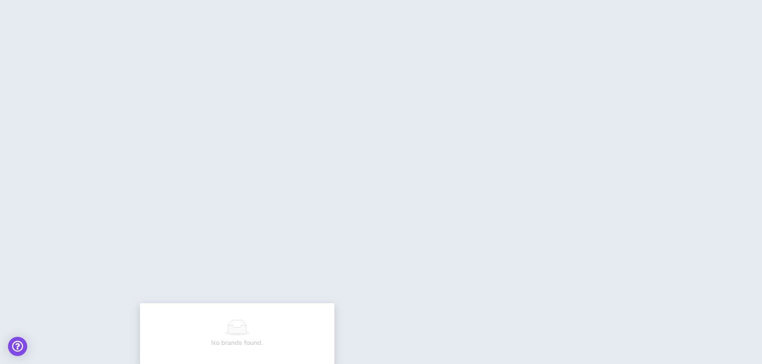
type input "Western Union"
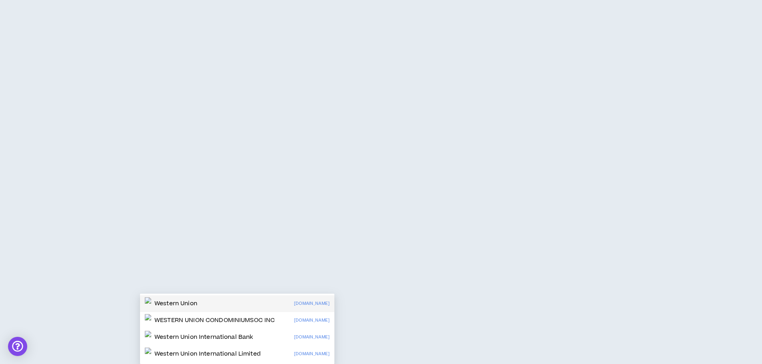
click at [171, 300] on p "Western Union" at bounding box center [175, 304] width 43 height 8
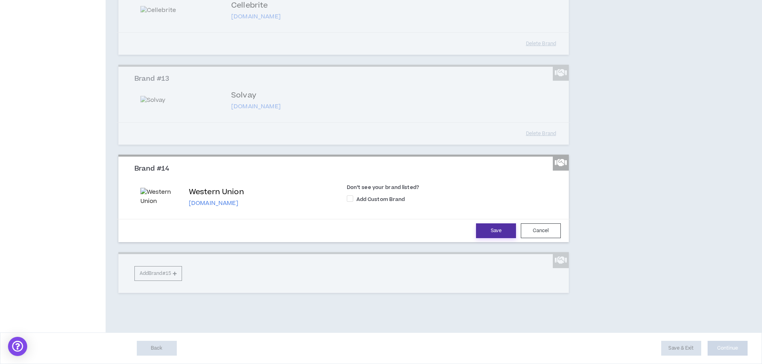
click at [507, 238] on button "Save" at bounding box center [496, 230] width 40 height 15
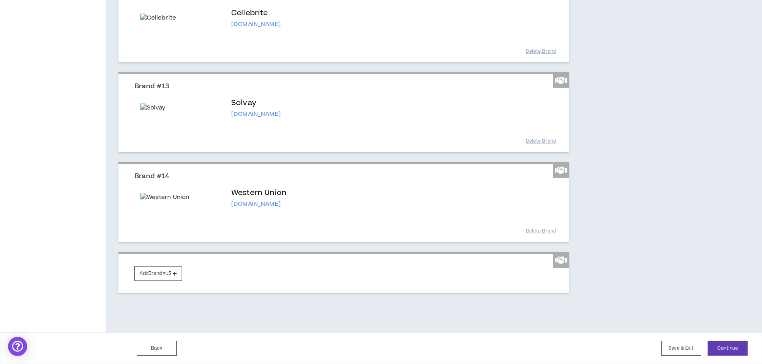
scroll to position [1599, 0]
click at [166, 277] on button "Add Brand #15" at bounding box center [158, 273] width 48 height 15
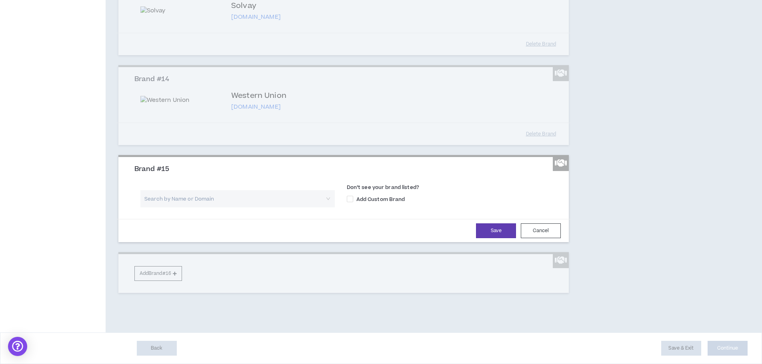
click at [165, 207] on input "search" at bounding box center [235, 198] width 180 height 17
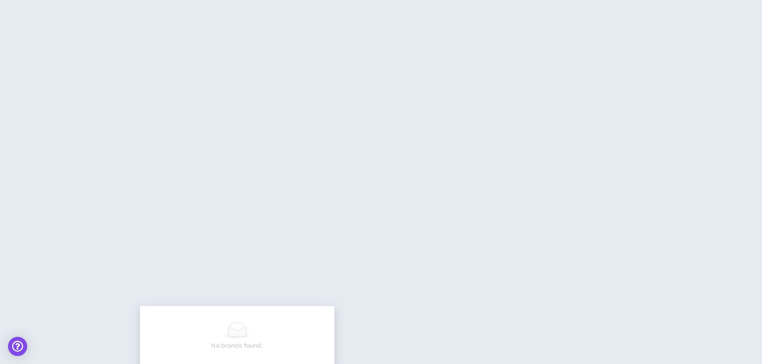
type input "Michelin"
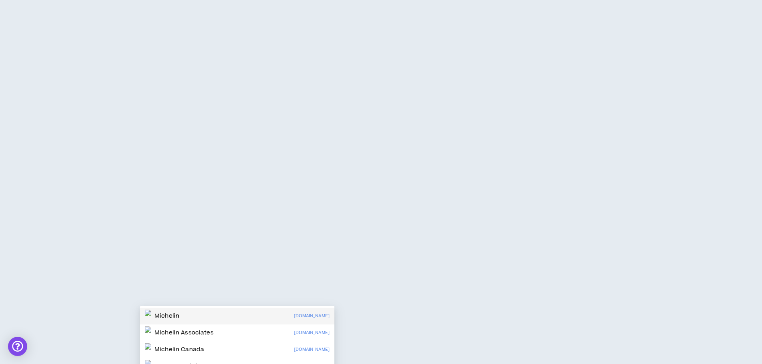
click at [209, 318] on div "Michelin [DOMAIN_NAME]" at bounding box center [237, 316] width 185 height 13
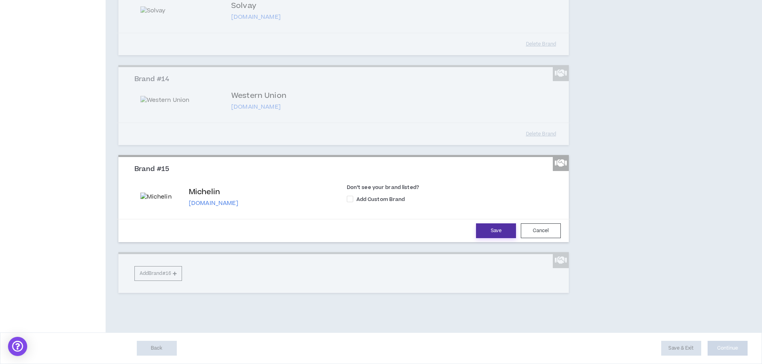
click at [501, 238] on button "Save" at bounding box center [496, 230] width 40 height 15
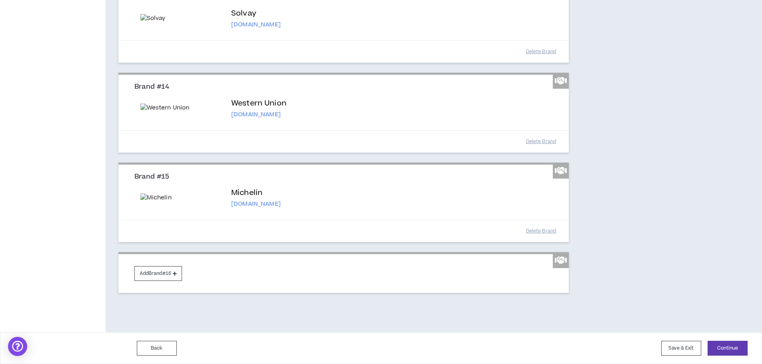
scroll to position [1749, 0]
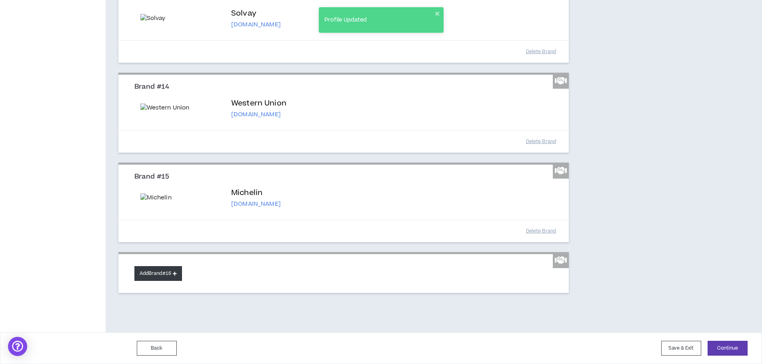
click at [160, 274] on button "Add Brand #16" at bounding box center [158, 273] width 48 height 15
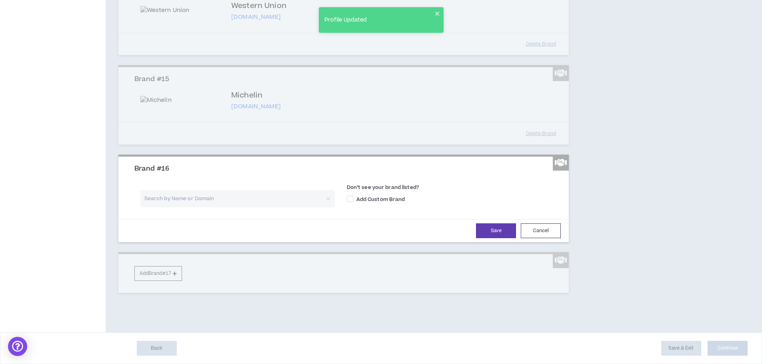
click at [168, 207] on input "search" at bounding box center [235, 198] width 180 height 17
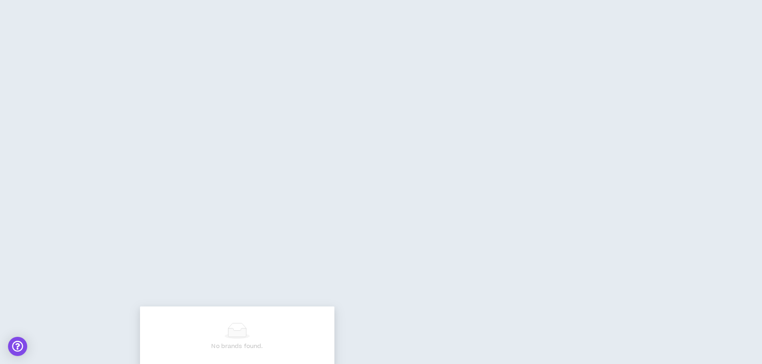
type input "Liberty Mutual"
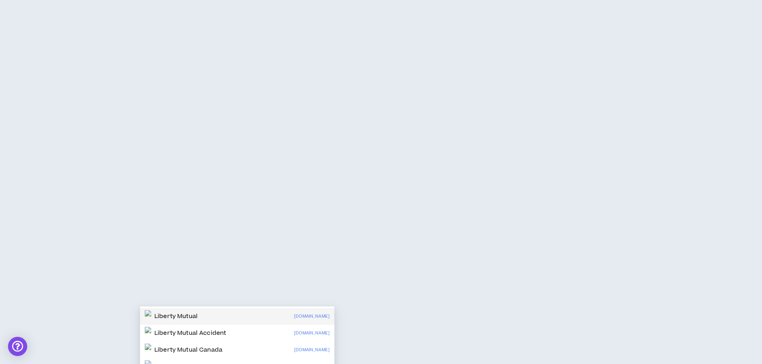
click at [173, 315] on p "Liberty Mutual" at bounding box center [175, 317] width 43 height 8
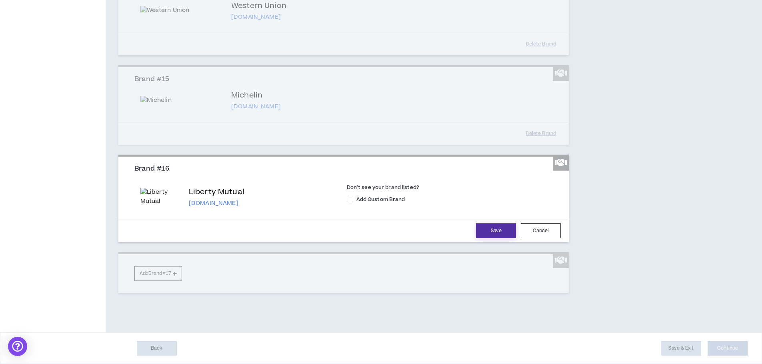
click at [492, 238] on button "Save" at bounding box center [496, 230] width 40 height 15
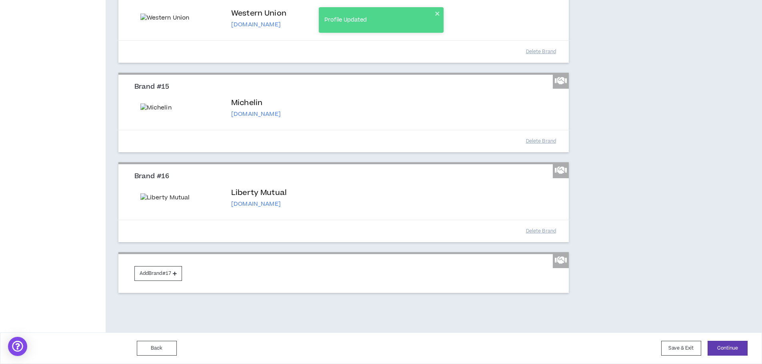
scroll to position [1839, 0]
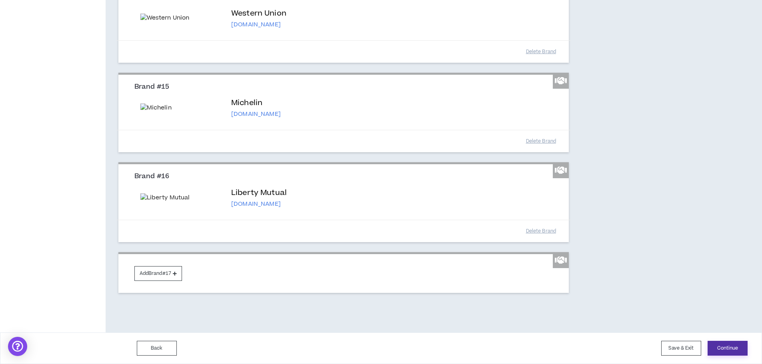
click at [729, 349] on button "Continue" at bounding box center [727, 348] width 40 height 15
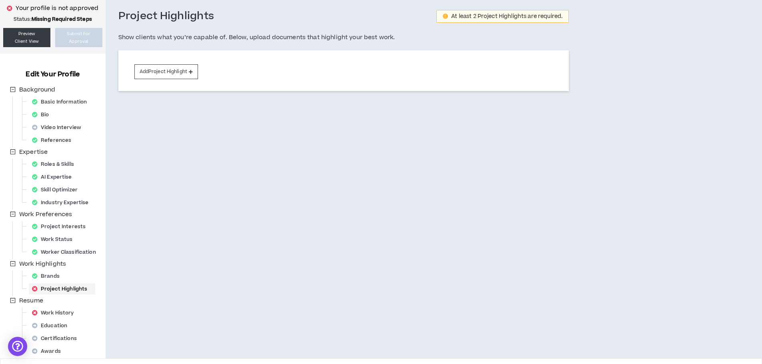
scroll to position [24, 0]
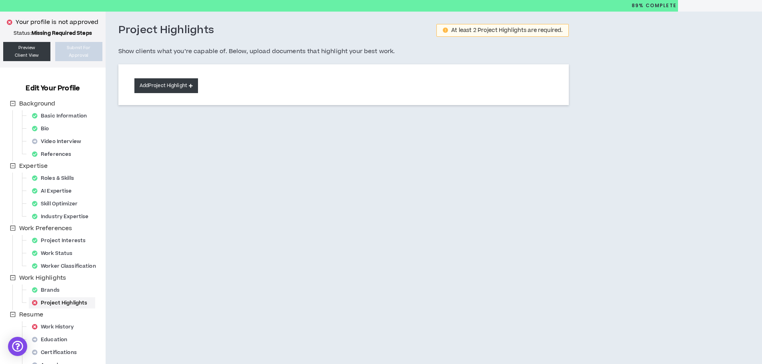
click at [161, 86] on button "Add Project Highlight" at bounding box center [166, 85] width 64 height 15
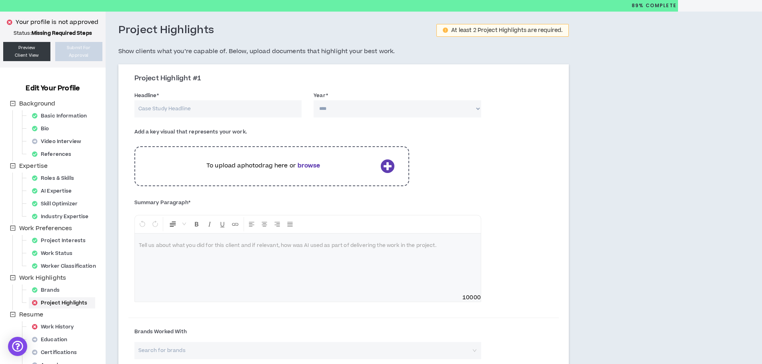
click at [204, 111] on input "Headline *" at bounding box center [217, 108] width 167 height 17
click at [180, 108] on input "Headline *" at bounding box center [217, 108] width 167 height 17
type input "Leadership Xcellence"
select select "****"
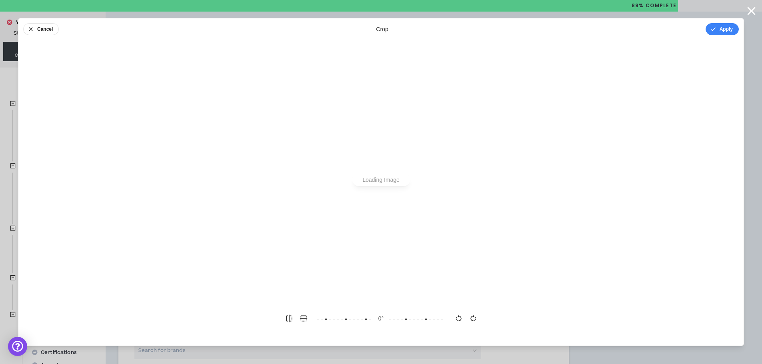
scroll to position [0, 0]
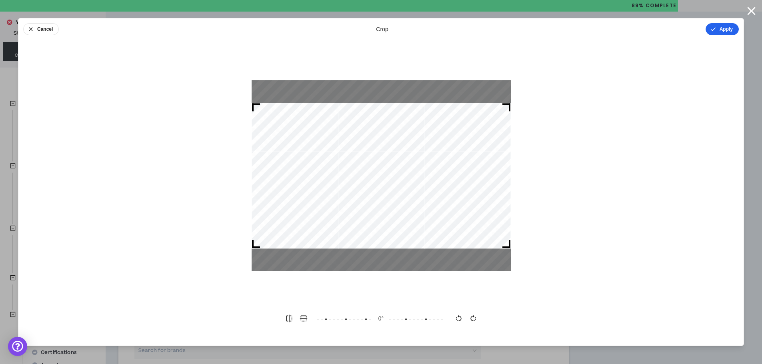
click at [733, 30] on button "Apply" at bounding box center [721, 29] width 33 height 12
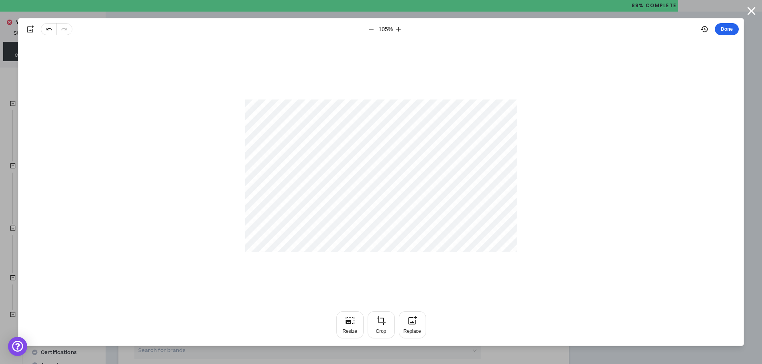
click at [721, 26] on button "Done" at bounding box center [726, 29] width 24 height 12
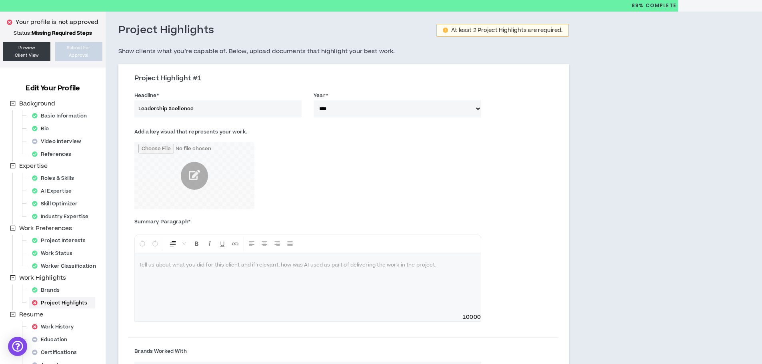
click at [150, 273] on div at bounding box center [308, 283] width 346 height 60
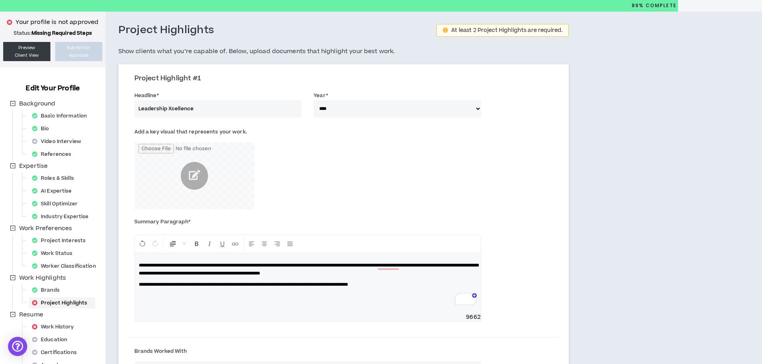
click at [433, 287] on p "**********" at bounding box center [308, 285] width 338 height 8
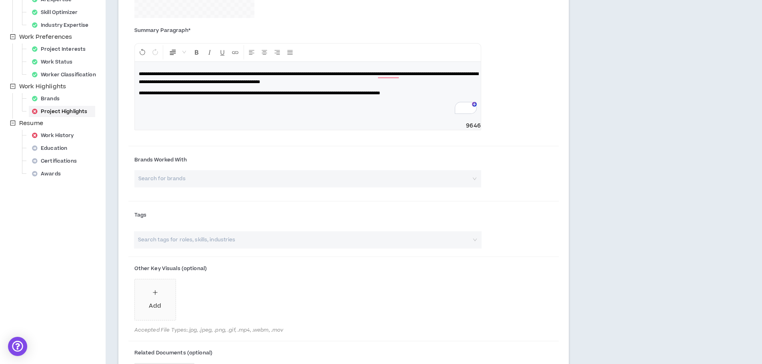
scroll to position [224, 0]
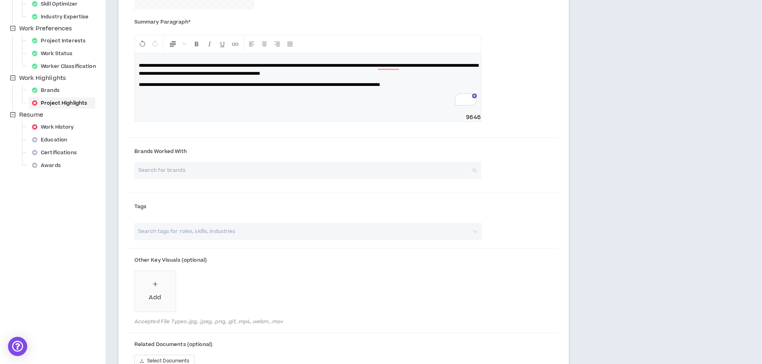
click at [228, 171] on input "search" at bounding box center [305, 170] width 332 height 17
type input "US Xpress"
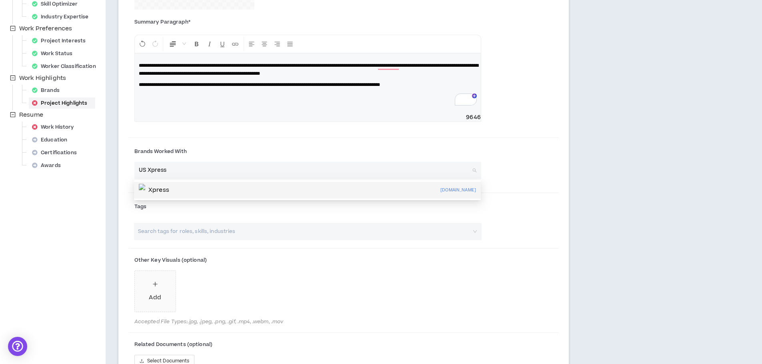
click at [169, 193] on p "Xpress" at bounding box center [158, 190] width 21 height 8
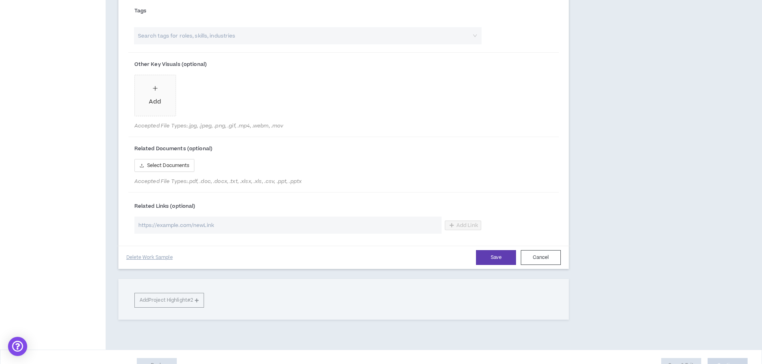
scroll to position [464, 0]
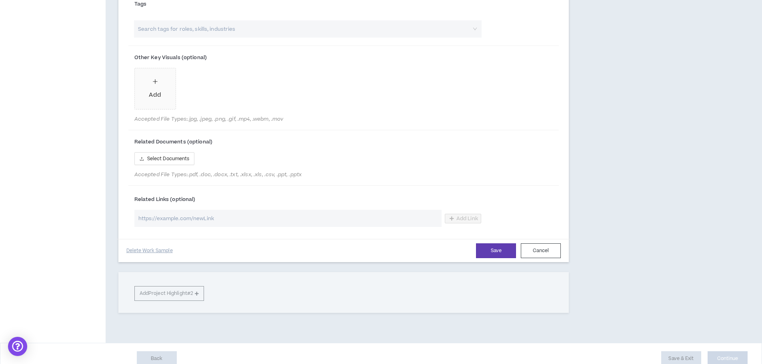
click at [190, 38] on input "search" at bounding box center [303, 28] width 333 height 17
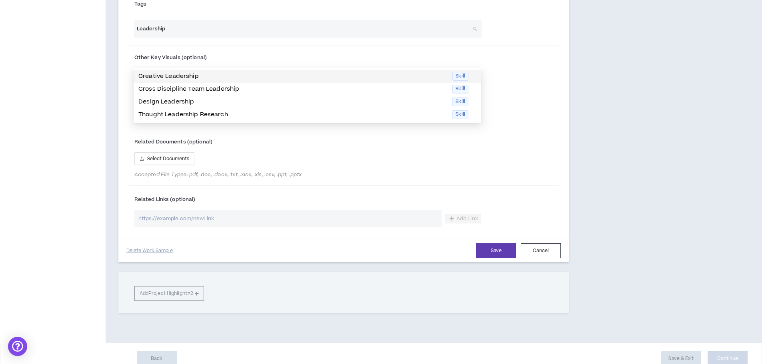
type input "Leadership"
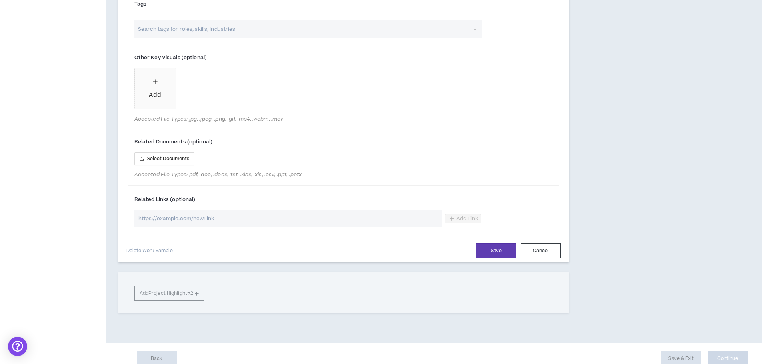
click at [522, 20] on div "Tags" at bounding box center [343, 7] width 431 height 27
click at [297, 38] on input "search" at bounding box center [303, 28] width 333 height 17
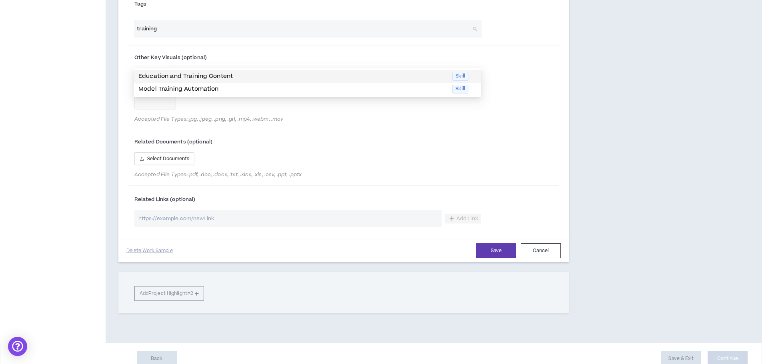
click at [284, 77] on p "Education and Training Content" at bounding box center [292, 76] width 309 height 9
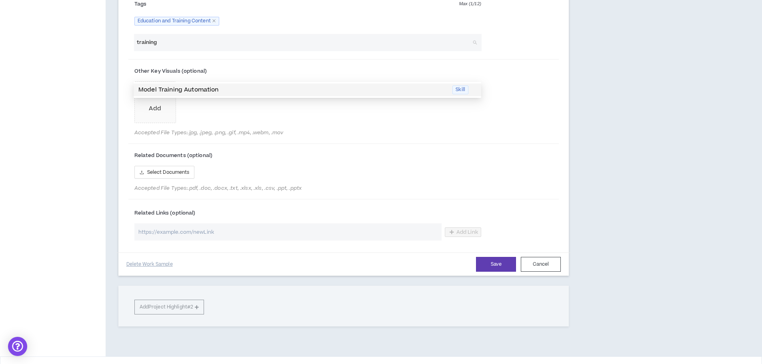
click at [144, 51] on input "training" at bounding box center [303, 42] width 333 height 17
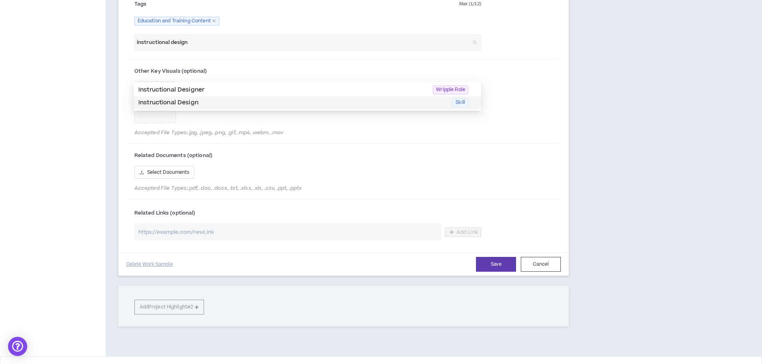
click at [182, 100] on p "Instructional Design" at bounding box center [292, 102] width 309 height 9
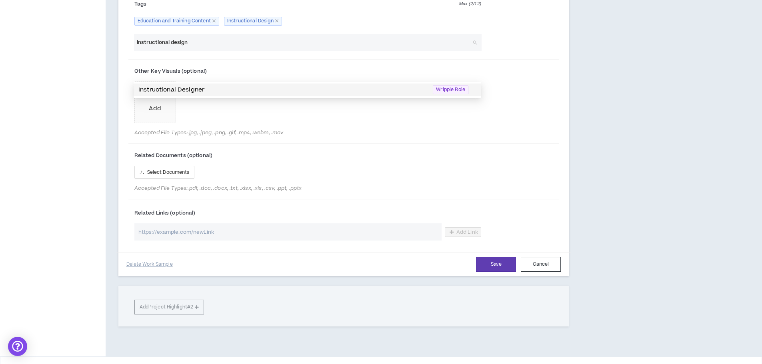
click at [183, 51] on input "instructional design" at bounding box center [303, 42] width 333 height 17
click at [171, 89] on p "Change Management" at bounding box center [292, 90] width 309 height 9
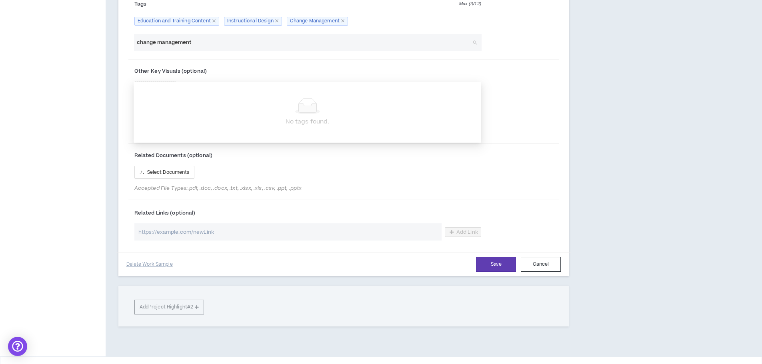
click at [162, 51] on input "change management" at bounding box center [303, 42] width 333 height 17
type input "c"
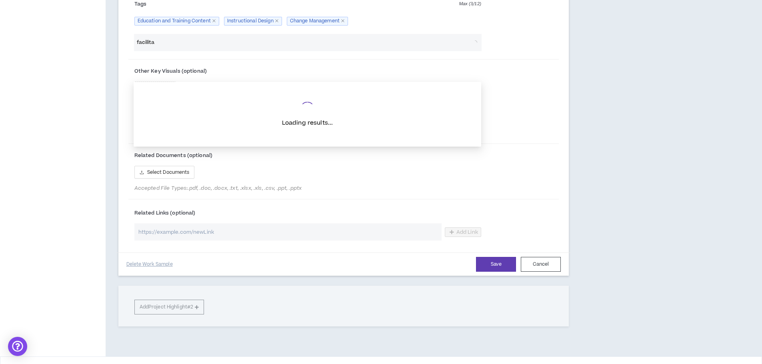
type input "facilitat"
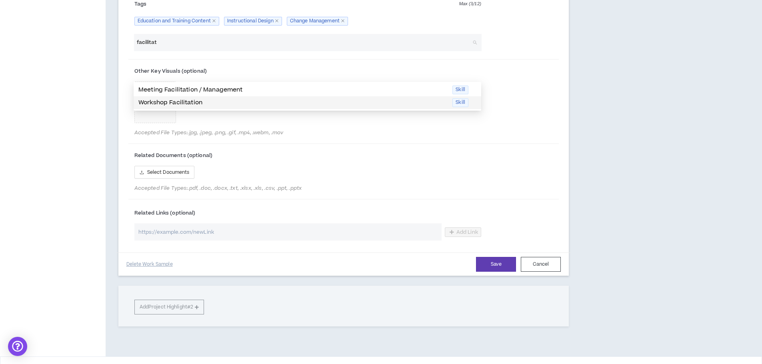
click at [164, 101] on p "Workshop Facilitation" at bounding box center [292, 102] width 309 height 9
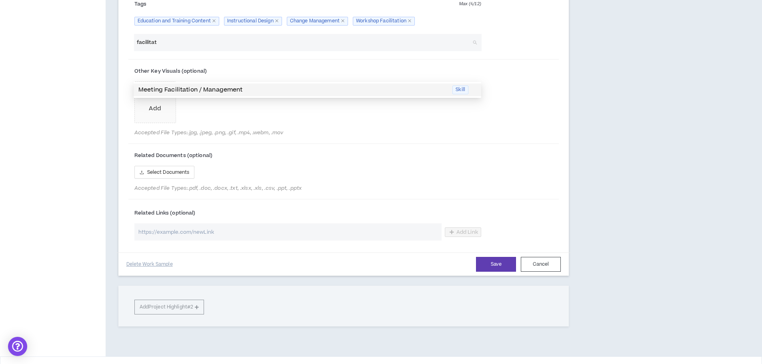
click at [146, 51] on input "facilitat" at bounding box center [303, 42] width 333 height 17
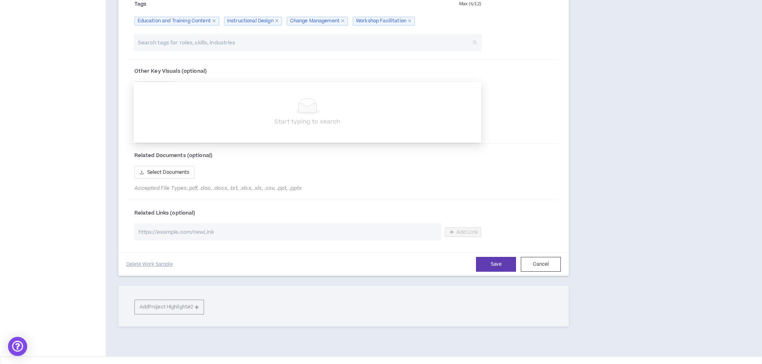
click at [531, 105] on div "Other Key Visuals (optional) Add Accepted File Types: .jpg, .jpeg, .png, .gif, …" at bounding box center [343, 102] width 431 height 79
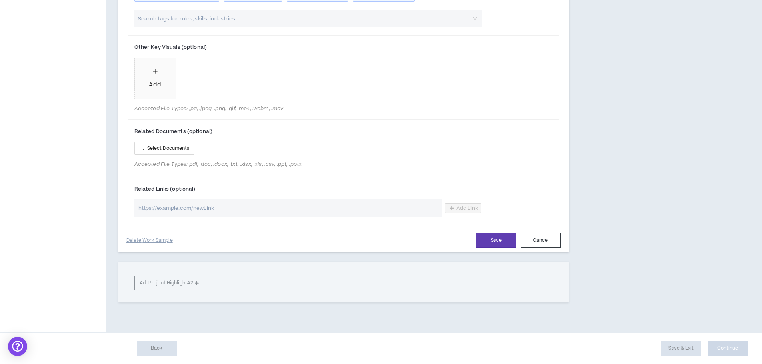
scroll to position [518, 0]
click at [486, 239] on button "Save" at bounding box center [496, 240] width 40 height 15
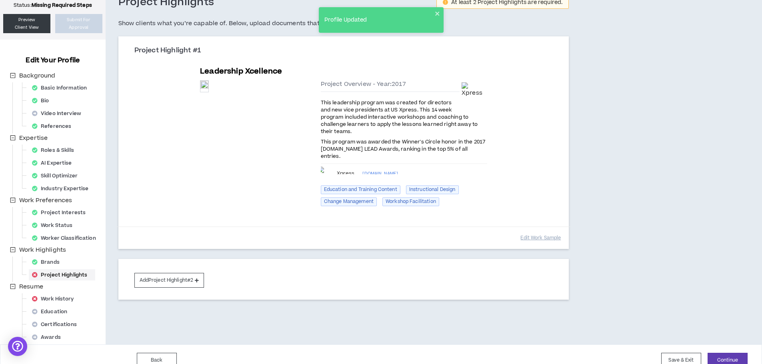
scroll to position [0, 0]
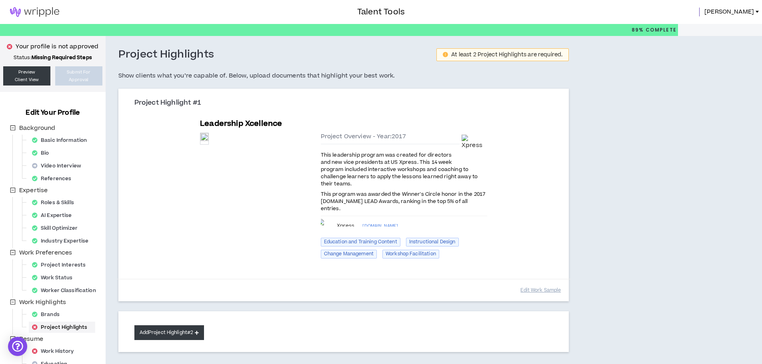
click at [148, 325] on button "Add Project Highlight #2" at bounding box center [169, 332] width 70 height 15
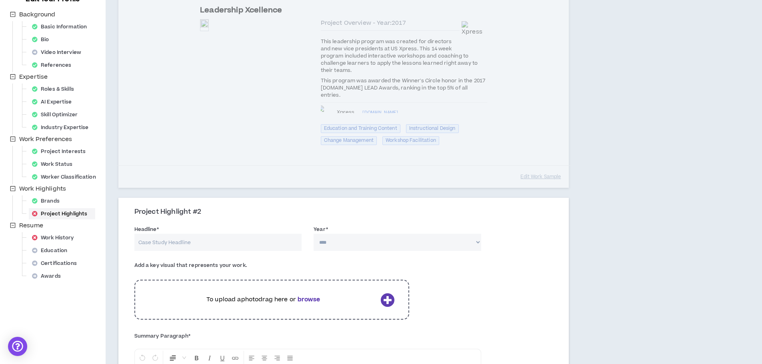
scroll to position [160, 0]
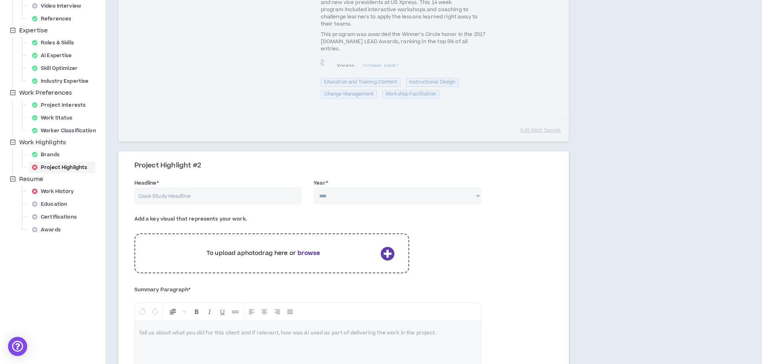
click at [158, 187] on input "Headline *" at bounding box center [217, 195] width 167 height 17
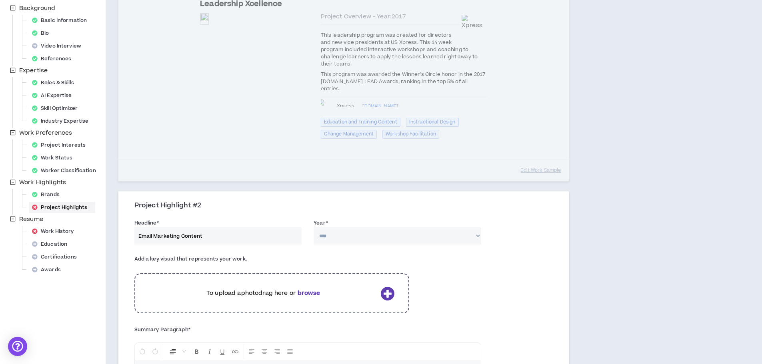
type input "Email Marketing Content"
select select "****"
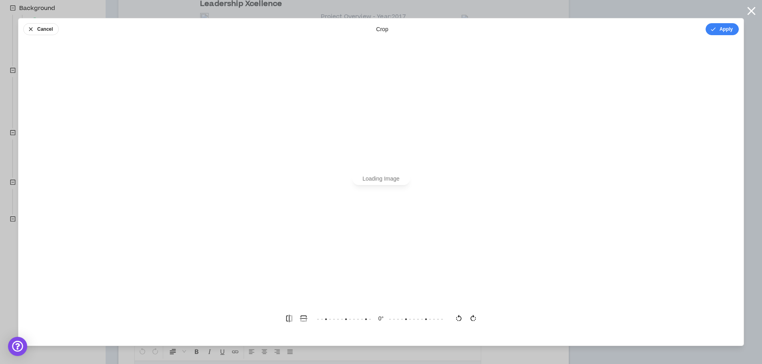
scroll to position [0, 0]
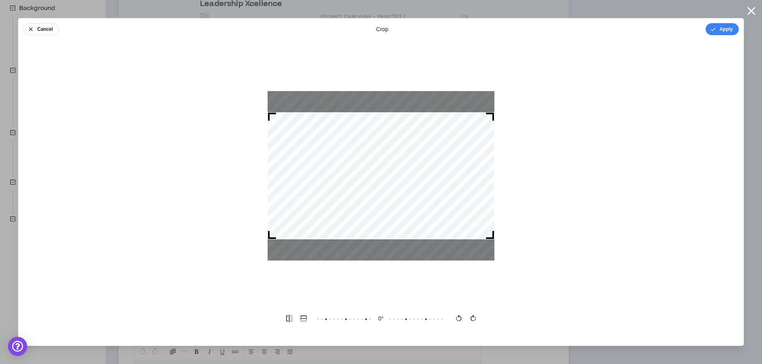
drag, startPoint x: 270, startPoint y: 114, endPoint x: 264, endPoint y: 100, distance: 15.1
click at [264, 100] on div at bounding box center [380, 175] width 725 height 255
click at [715, 30] on icon "button" at bounding box center [713, 29] width 6 height 6
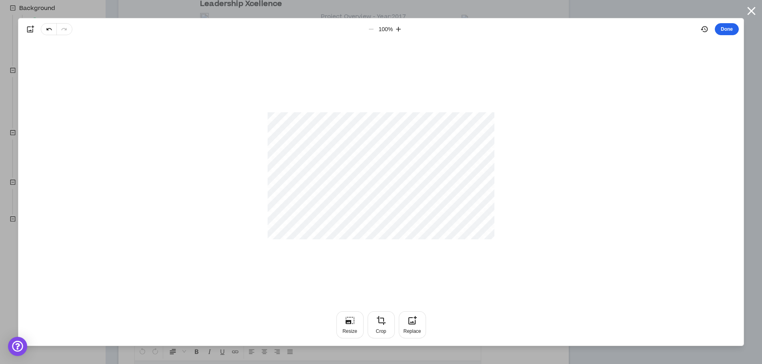
click at [722, 31] on button "Done" at bounding box center [726, 29] width 24 height 12
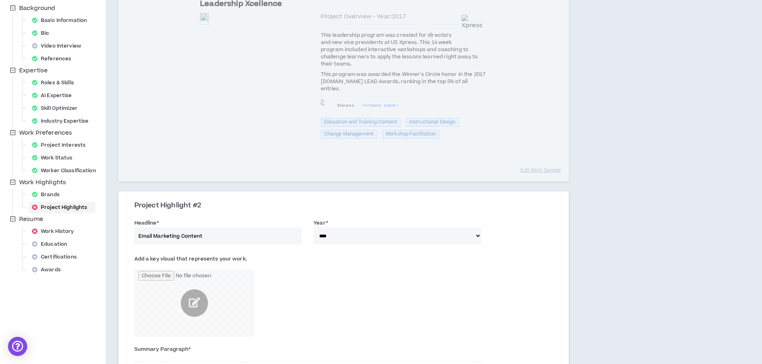
click at [191, 227] on input "Email Marketing Content" at bounding box center [217, 235] width 167 height 17
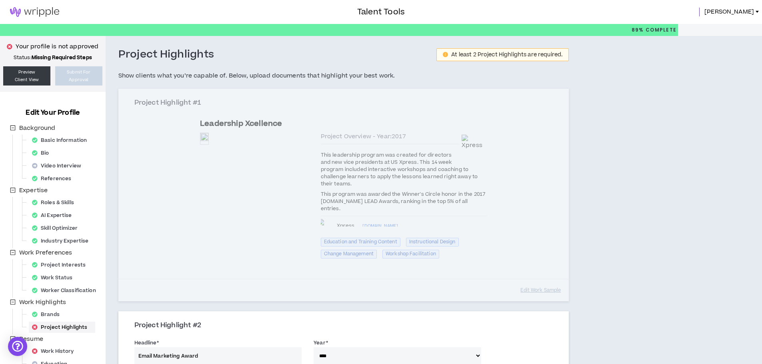
type input "Email Marketing Award"
click at [492, 266] on div "Project Highlight #1 Leadership Xcellence Preview Preview Project Overview - Ye…" at bounding box center [343, 195] width 451 height 213
click at [541, 273] on div "Project Highlight #1 Leadership Xcellence Preview Preview Project Overview - Ye…" at bounding box center [343, 195] width 451 height 213
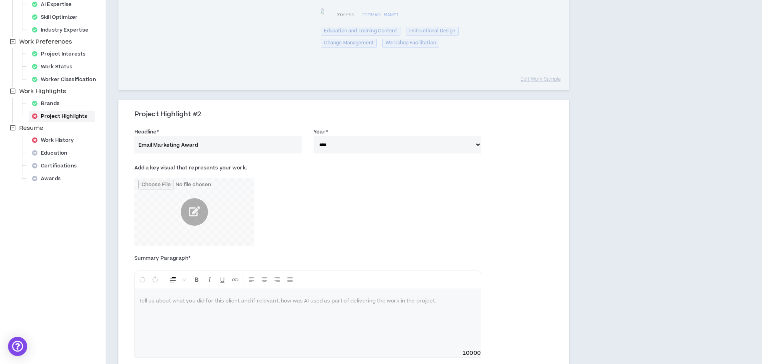
scroll to position [240, 0]
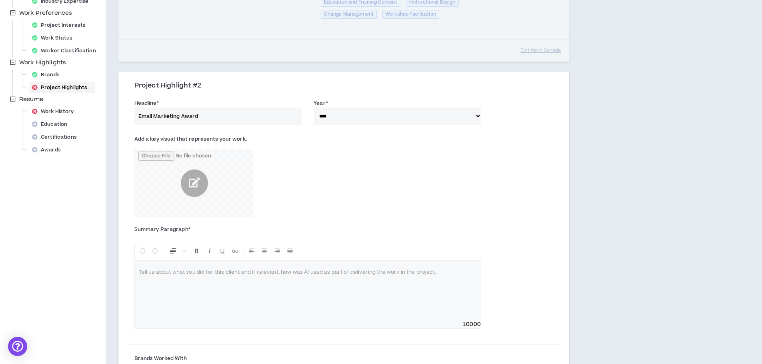
click at [191, 269] on p at bounding box center [308, 273] width 338 height 8
click at [155, 269] on p "To enrich screen reader interactions, please activate Accessibility in Grammarl…" at bounding box center [308, 273] width 338 height 8
click at [460, 269] on p "**********" at bounding box center [308, 273] width 338 height 8
click at [329, 108] on select "**** **** **** **** **** **** **** **** **** **** **** **** **** **** **** ****…" at bounding box center [396, 116] width 167 height 17
select select "****"
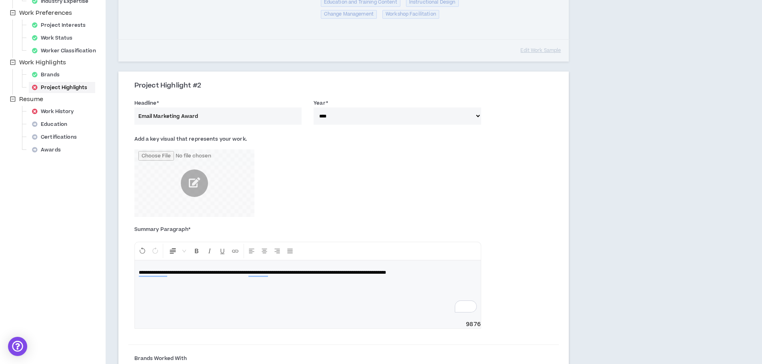
click at [313, 108] on select "**** **** **** **** **** **** **** **** **** **** **** **** **** **** **** ****…" at bounding box center [396, 116] width 167 height 17
click at [468, 269] on p "**********" at bounding box center [308, 273] width 338 height 8
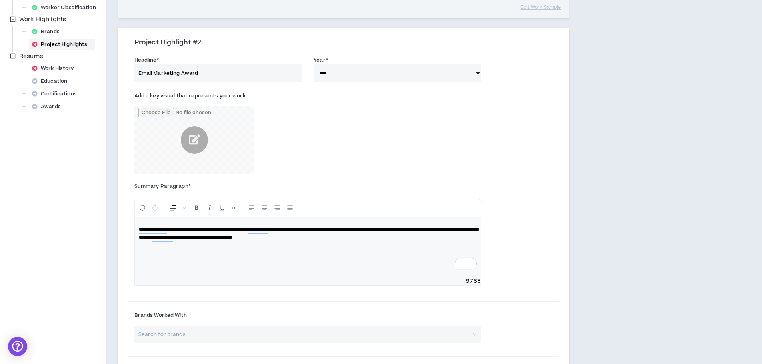
scroll to position [360, 0]
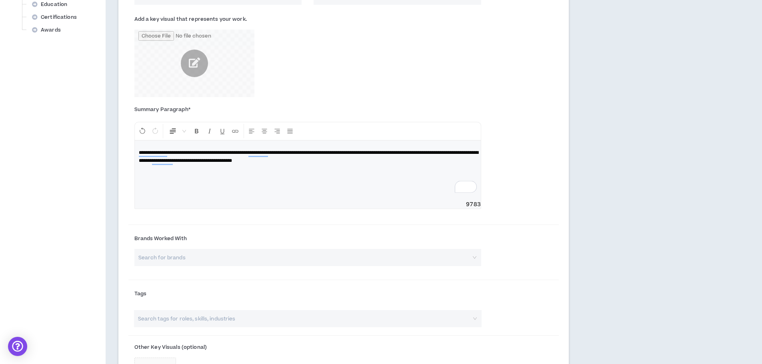
click at [206, 249] on input "search" at bounding box center [305, 257] width 332 height 17
type input "[PERSON_NAME] Studios"
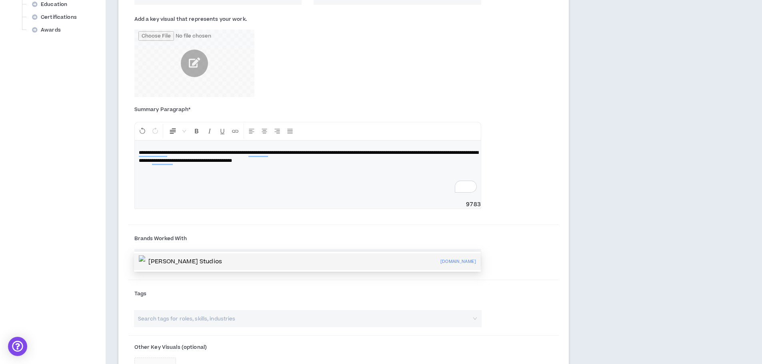
click at [177, 263] on p "[PERSON_NAME] Studios" at bounding box center [185, 262] width 74 height 8
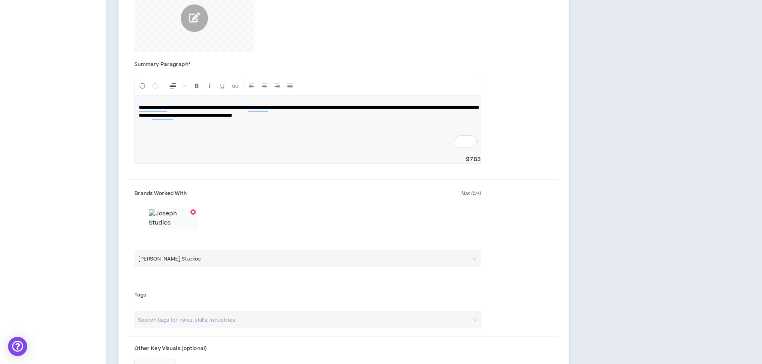
scroll to position [440, 0]
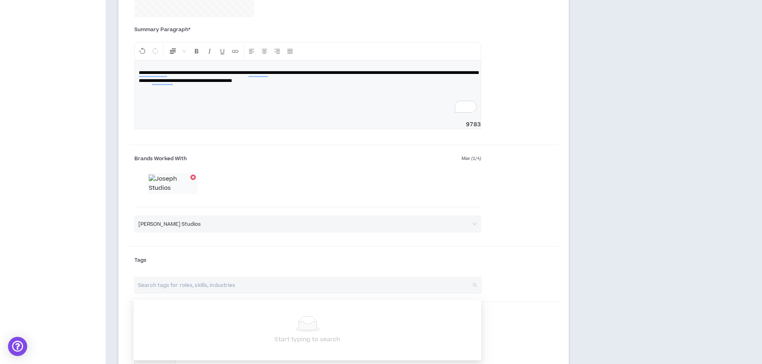
click at [172, 288] on input "search" at bounding box center [303, 285] width 333 height 17
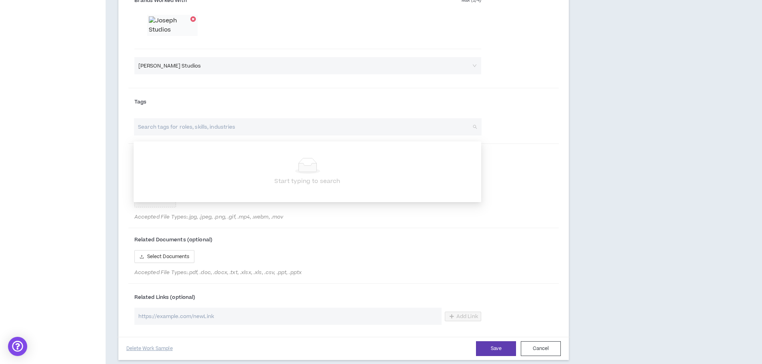
scroll to position [600, 0]
type input "w"
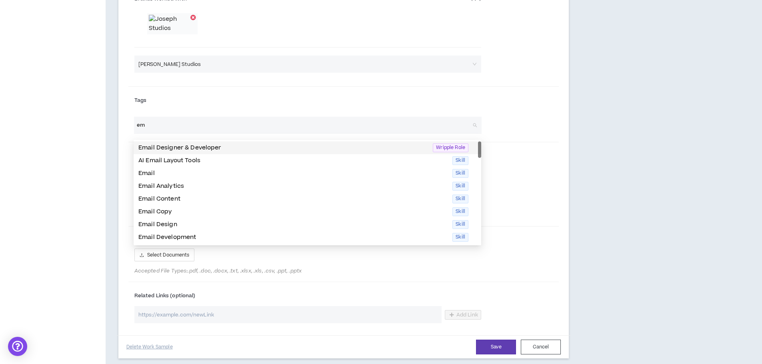
click at [150, 149] on p "Email Designer & Developer" at bounding box center [282, 148] width 289 height 9
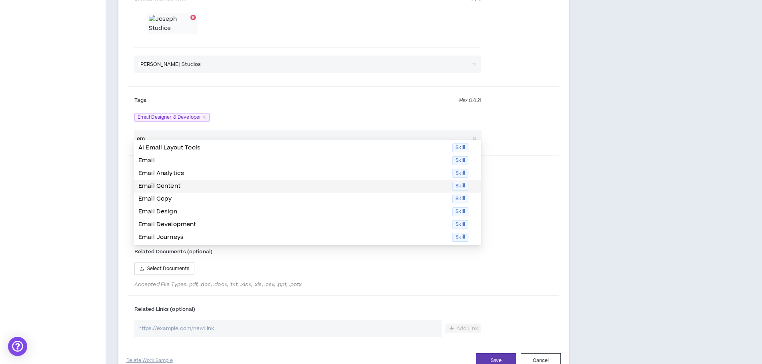
click at [163, 185] on p "Email Content" at bounding box center [292, 186] width 309 height 9
click at [159, 198] on p "Email Design" at bounding box center [292, 199] width 309 height 9
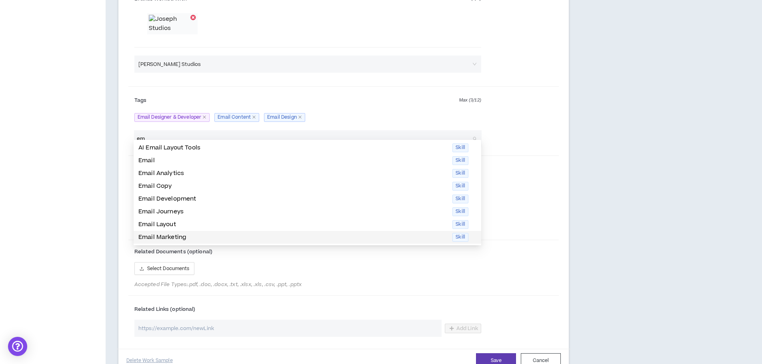
click at [167, 237] on p "Email Marketing" at bounding box center [292, 237] width 309 height 9
click at [196, 225] on p "Email Layout" at bounding box center [292, 224] width 309 height 9
type input "em"
click at [516, 171] on div "Other Key Visuals (optional) Add Accepted File Types: .jpg, .jpeg, .png, .gif, …" at bounding box center [343, 198] width 431 height 79
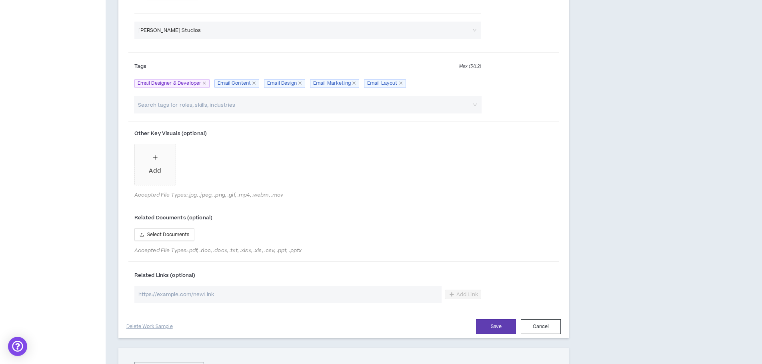
scroll to position [640, 0]
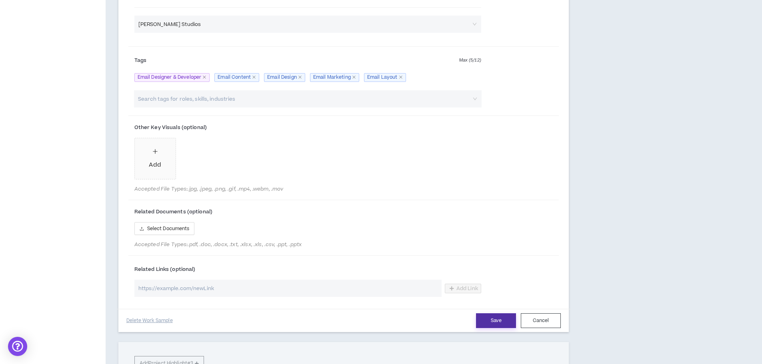
click at [489, 327] on button "Save" at bounding box center [496, 320] width 40 height 15
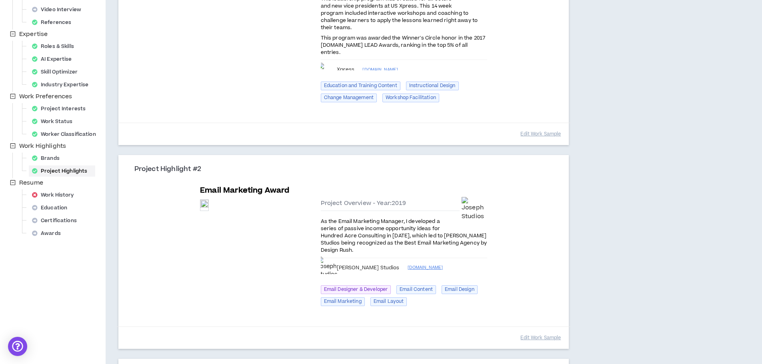
scroll to position [223, 0]
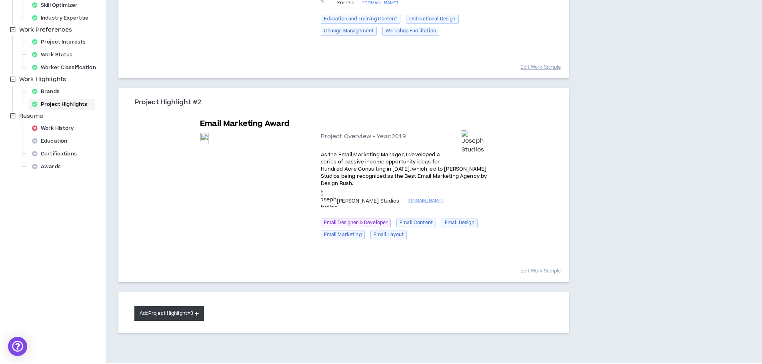
click at [171, 306] on button "Add Project Highlight #3" at bounding box center [169, 313] width 70 height 15
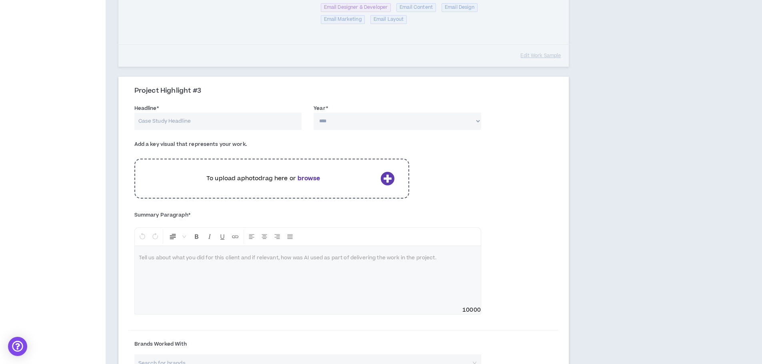
scroll to position [463, 0]
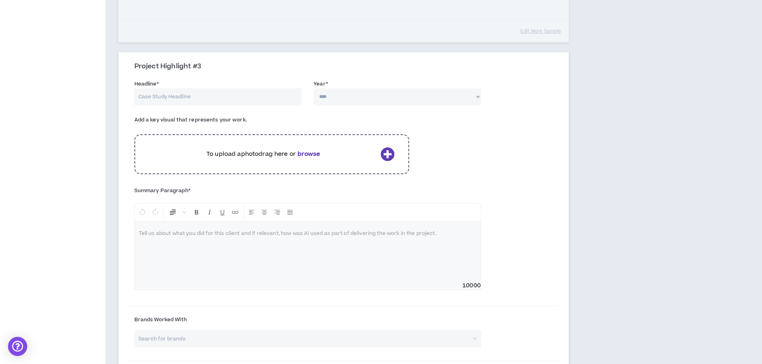
click at [155, 88] on input "Headline *" at bounding box center [217, 96] width 167 height 17
type input "Authentic CARE Communication"
click at [337, 88] on select "**** **** **** **** **** **** **** **** **** **** **** **** **** **** **** ****…" at bounding box center [396, 96] width 167 height 17
select select "****"
click at [313, 88] on select "**** **** **** **** **** **** **** **** **** **** **** **** **** **** **** ****…" at bounding box center [396, 96] width 167 height 17
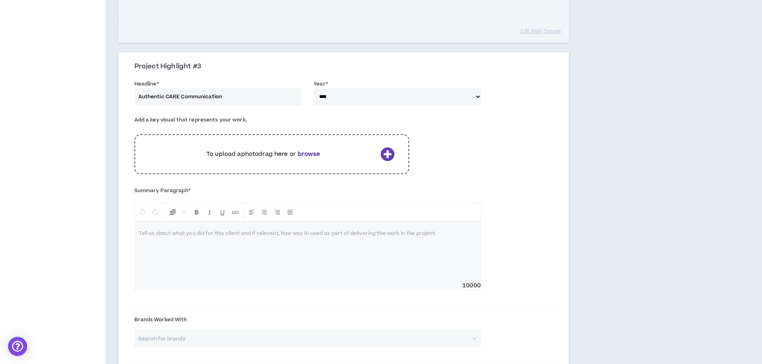
click at [532, 184] on div "Summary Paragraph * Normal Tell us about what you did for this client and if re…" at bounding box center [343, 244] width 431 height 120
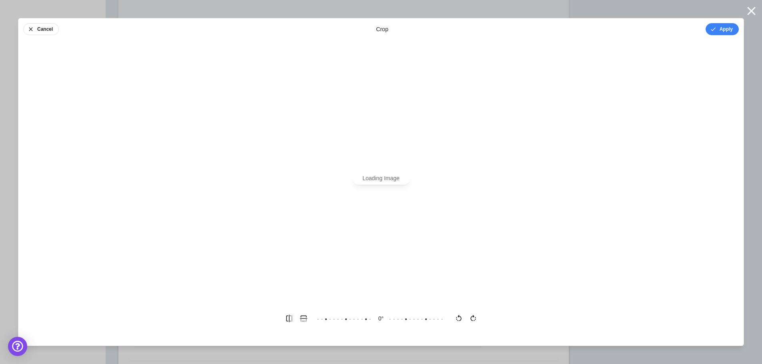
scroll to position [0, 0]
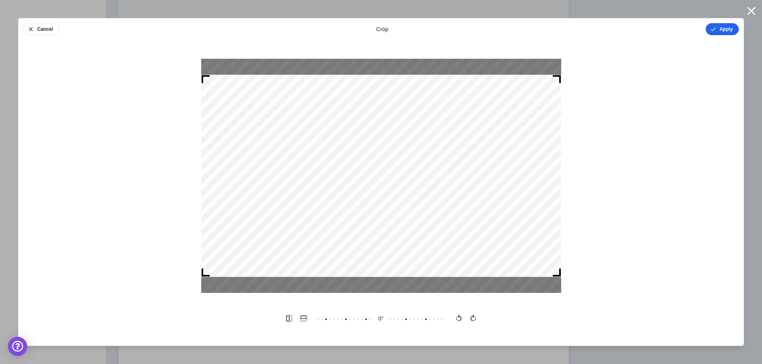
click at [714, 30] on icon "button" at bounding box center [713, 29] width 6 height 6
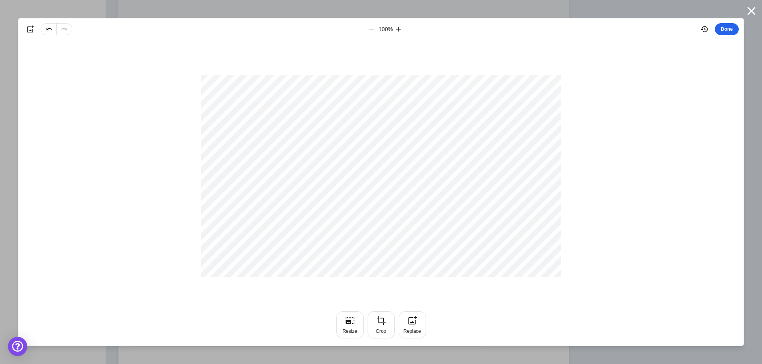
click at [720, 29] on button "Done" at bounding box center [726, 29] width 24 height 12
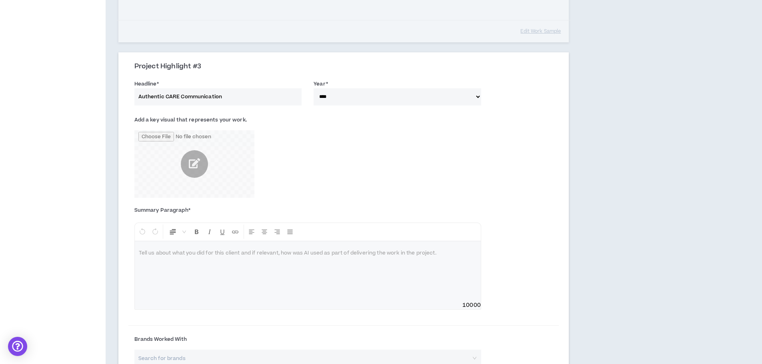
click at [167, 249] on p at bounding box center [308, 253] width 338 height 8
click at [200, 88] on input "Authentic CARE Communication" at bounding box center [217, 96] width 167 height 17
click at [155, 241] on div "To enrich screen reader interactions, please activate Accessibility in Grammarl…" at bounding box center [308, 271] width 346 height 60
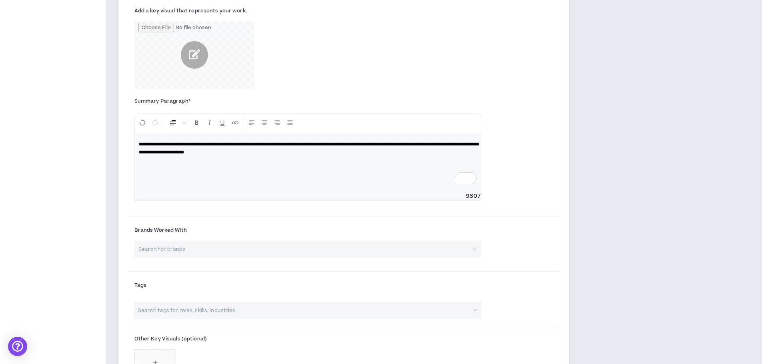
scroll to position [623, 0]
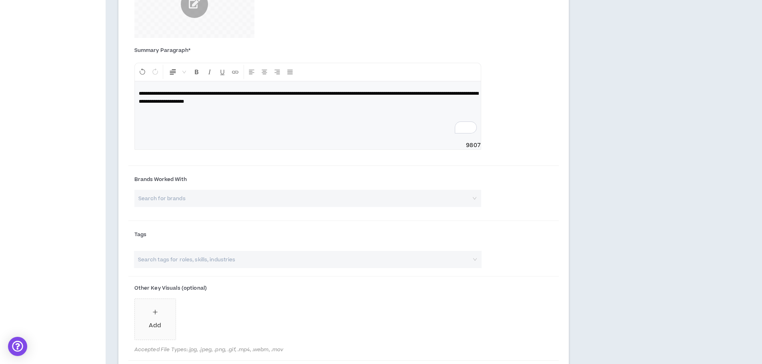
click at [141, 190] on input "search" at bounding box center [305, 198] width 332 height 17
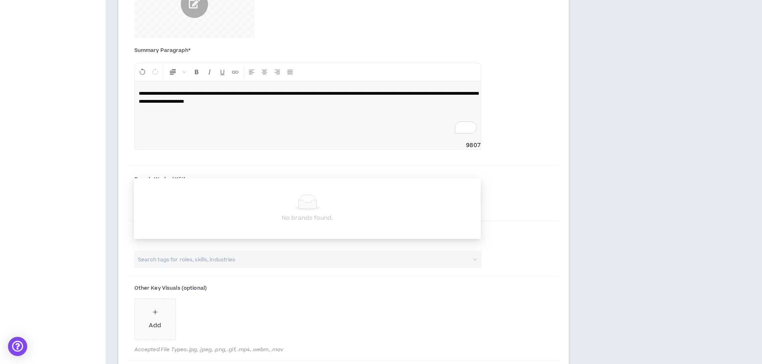
type input "foundever"
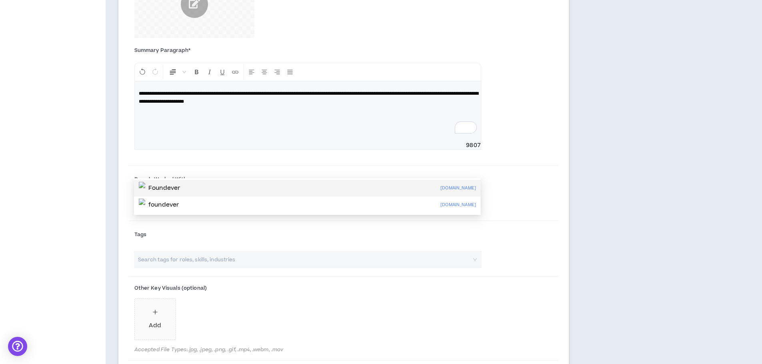
click at [157, 185] on p "Foundever" at bounding box center [164, 188] width 32 height 8
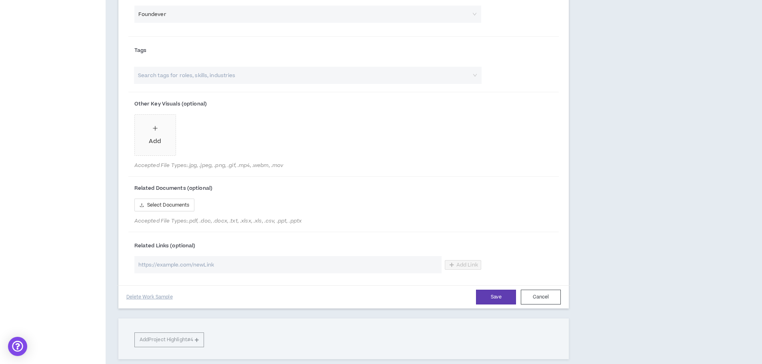
scroll to position [863, 0]
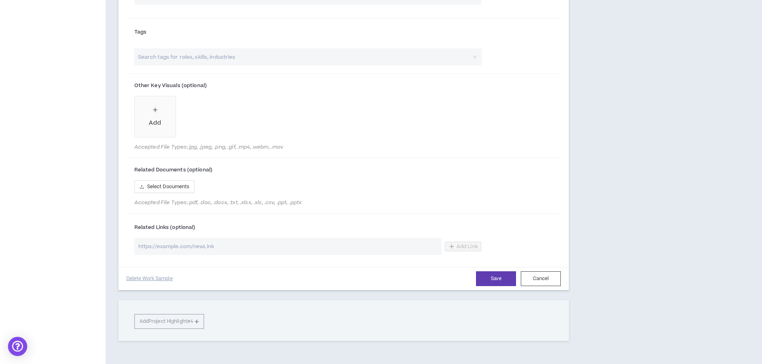
click at [199, 60] on input "search" at bounding box center [303, 56] width 333 height 17
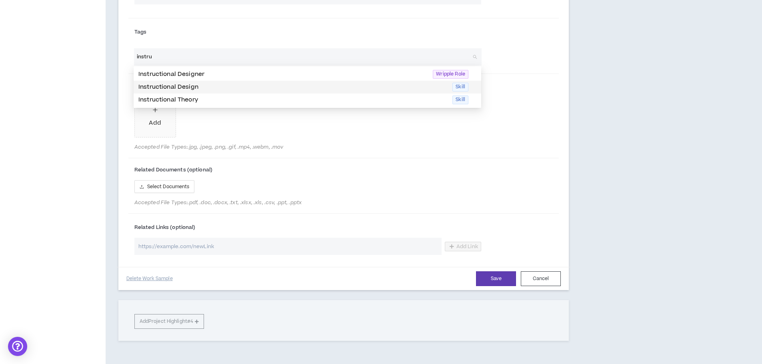
click at [194, 85] on p "Instructional Design" at bounding box center [292, 87] width 309 height 9
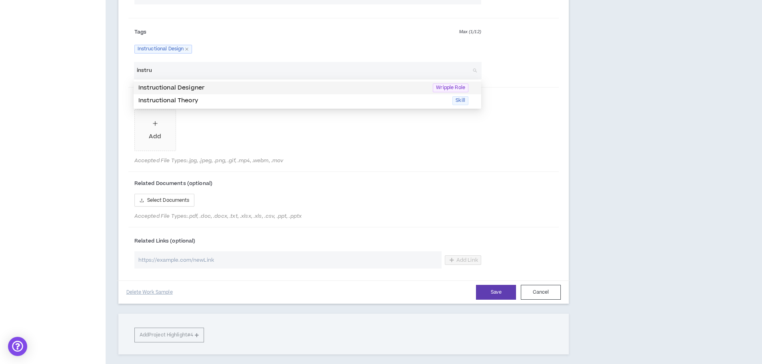
click at [147, 72] on input "instru" at bounding box center [303, 70] width 333 height 17
click at [147, 71] on input "instru" at bounding box center [303, 70] width 333 height 17
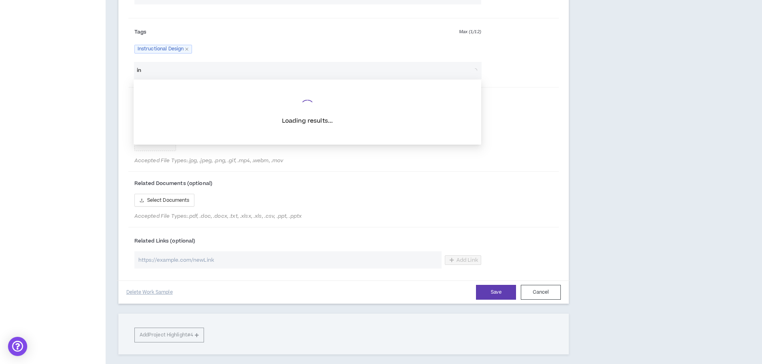
type input "i"
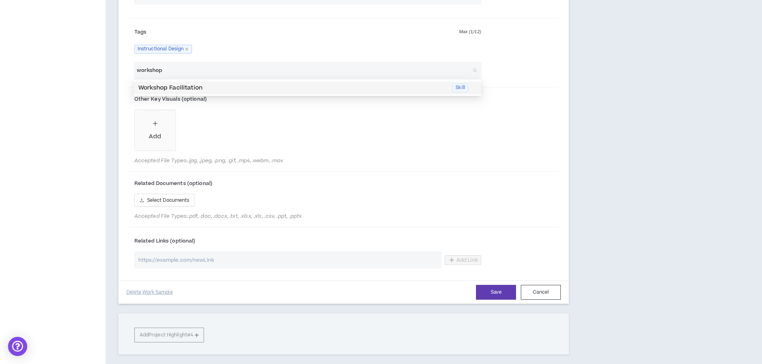
click at [156, 88] on p "Workshop Facilitation" at bounding box center [292, 88] width 309 height 9
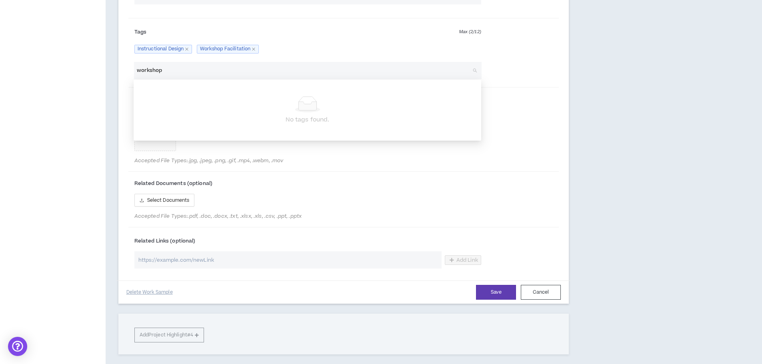
click at [154, 72] on input "workshop" at bounding box center [303, 70] width 333 height 17
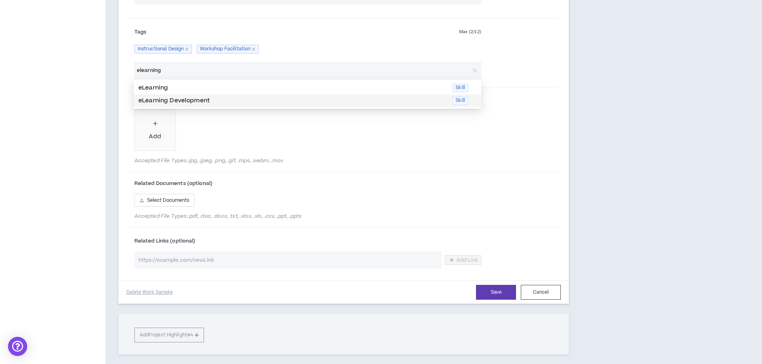
click at [160, 98] on p "eLearning Development" at bounding box center [292, 100] width 309 height 9
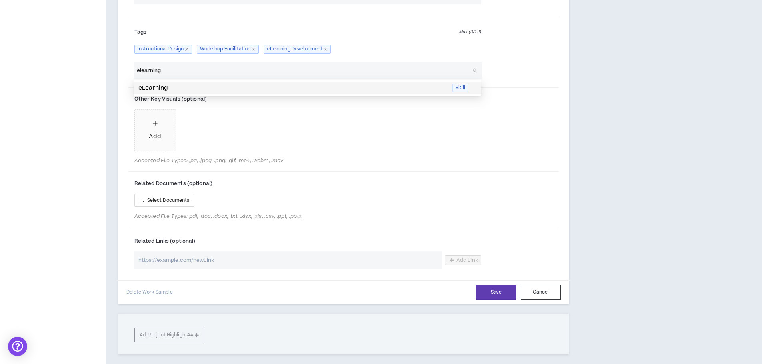
click at [175, 88] on p "eLearning" at bounding box center [292, 88] width 309 height 9
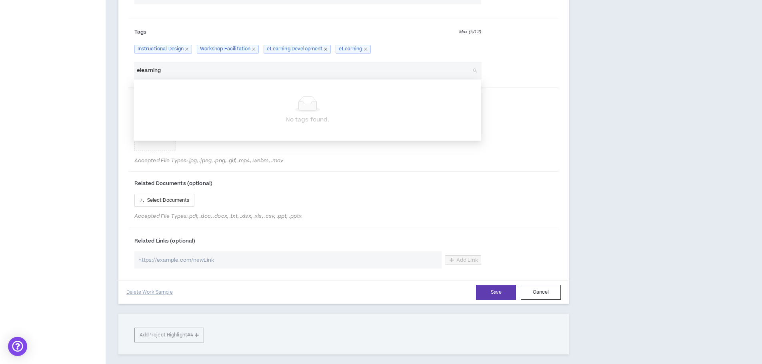
click at [326, 49] on icon "close" at bounding box center [325, 49] width 3 height 3
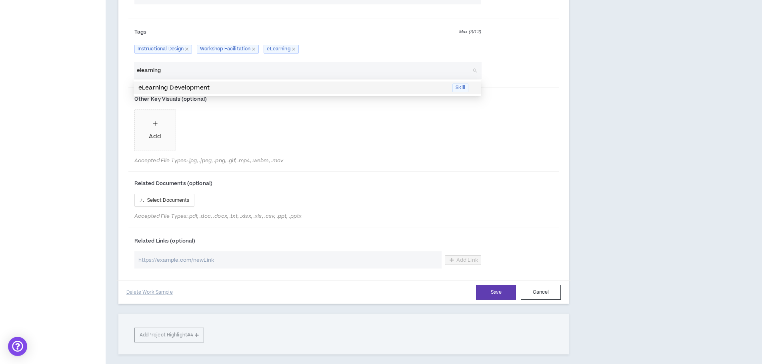
click at [154, 70] on input "elearning" at bounding box center [303, 70] width 333 height 17
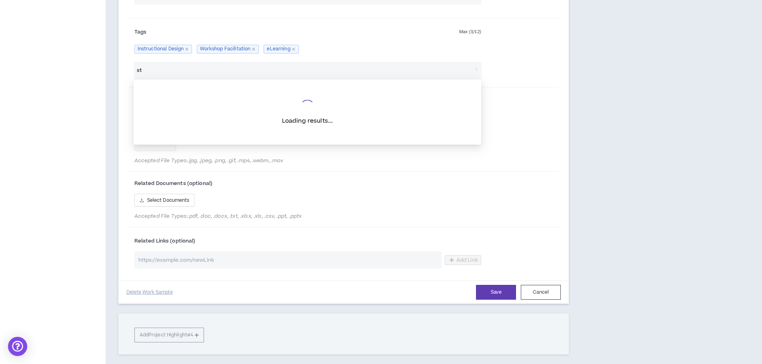
type input "s"
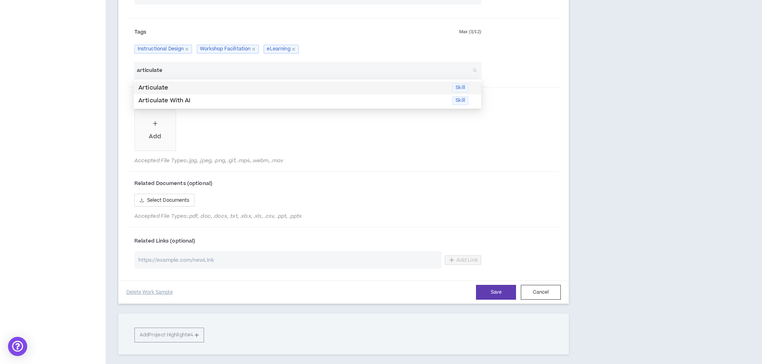
click at [163, 89] on p "Articulate" at bounding box center [292, 88] width 309 height 9
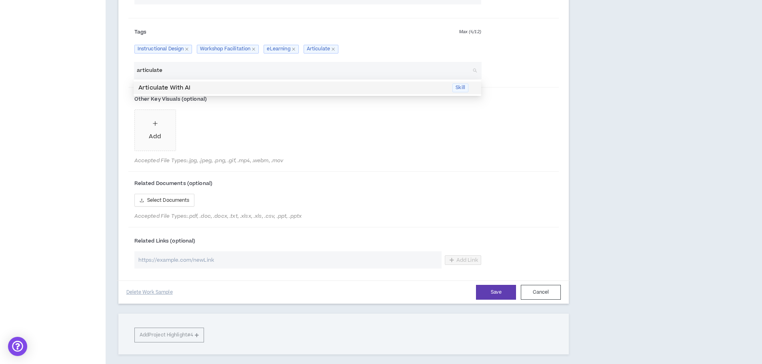
click at [149, 70] on input "articulate" at bounding box center [303, 70] width 333 height 17
type input "d"
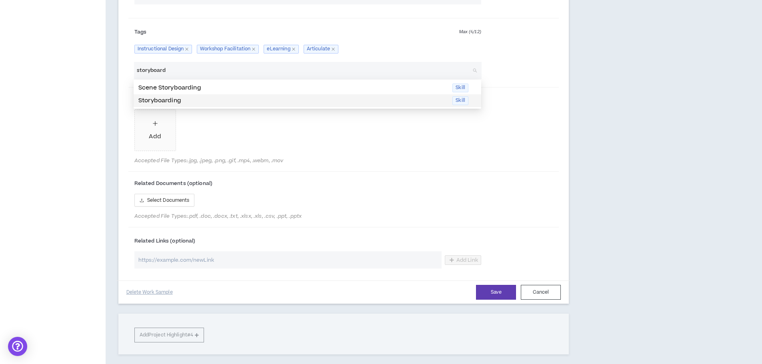
click at [155, 98] on p "Storyboarding" at bounding box center [292, 100] width 309 height 9
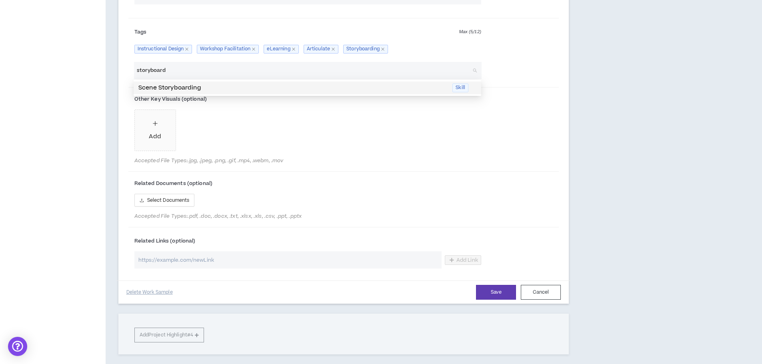
click at [144, 69] on input "storyboard" at bounding box center [303, 70] width 333 height 17
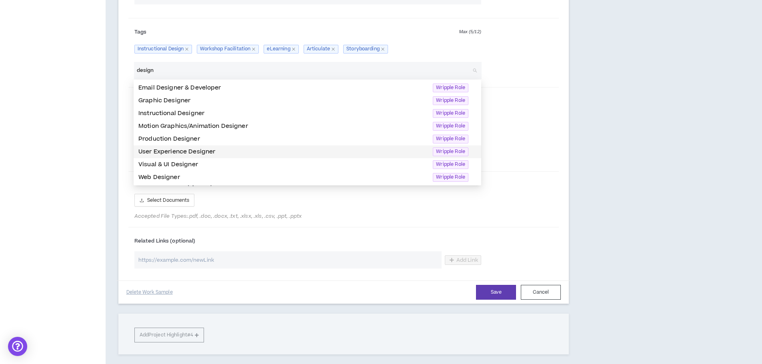
click at [159, 150] on p "User Experience Designer" at bounding box center [282, 152] width 289 height 9
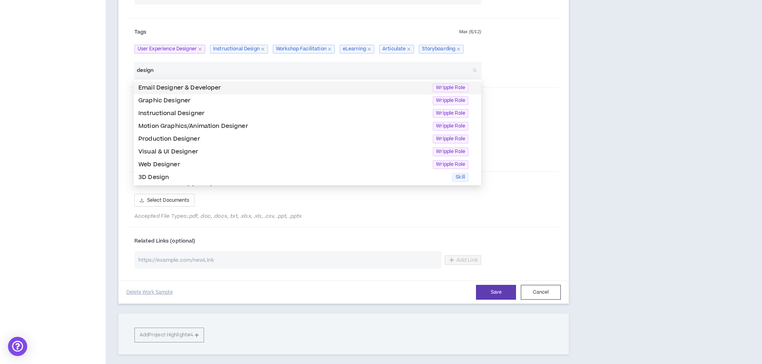
type input "design"
click at [510, 47] on div "Tags Max ( 6 / 12 ) User Experience Designer Instructional Design eLearning Dev…" at bounding box center [343, 42] width 431 height 40
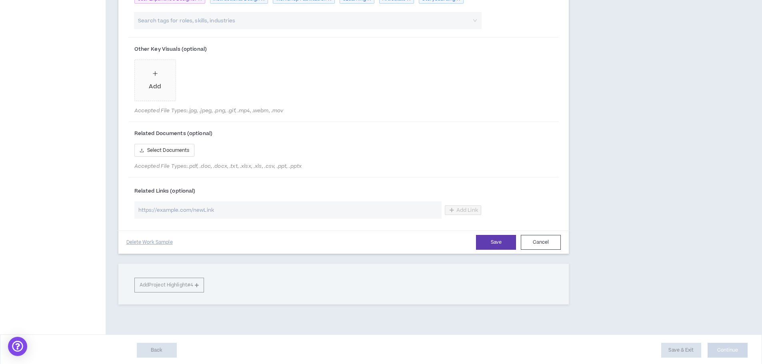
scroll to position [914, 0]
click at [479, 242] on button "Save" at bounding box center [496, 241] width 40 height 15
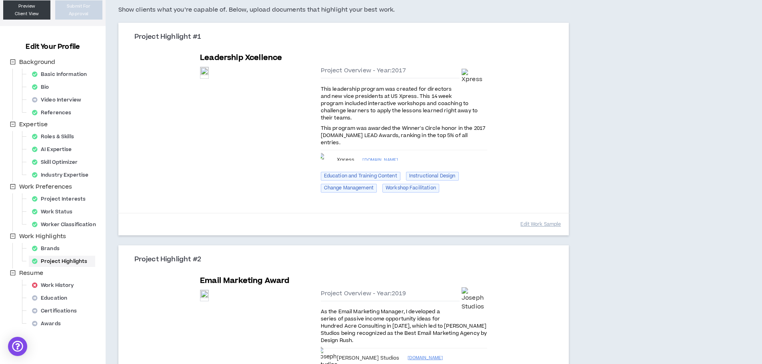
scroll to position [80, 0]
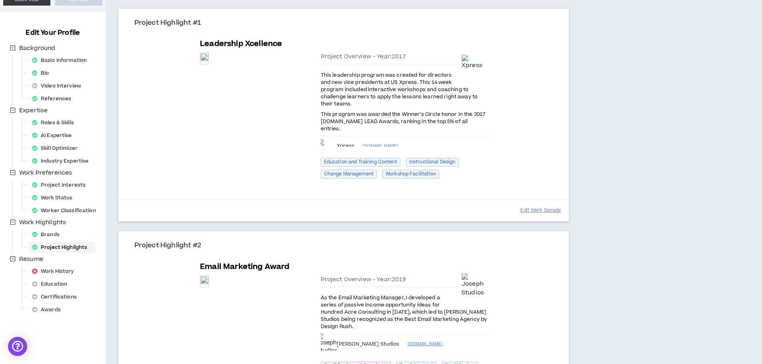
click at [540, 203] on button "Edit Work Sample" at bounding box center [540, 210] width 40 height 14
select select "****"
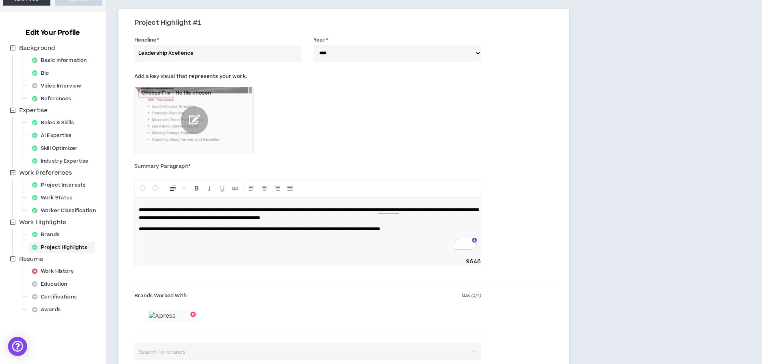
click at [172, 53] on input "Leadership Xcellence" at bounding box center [217, 53] width 167 height 17
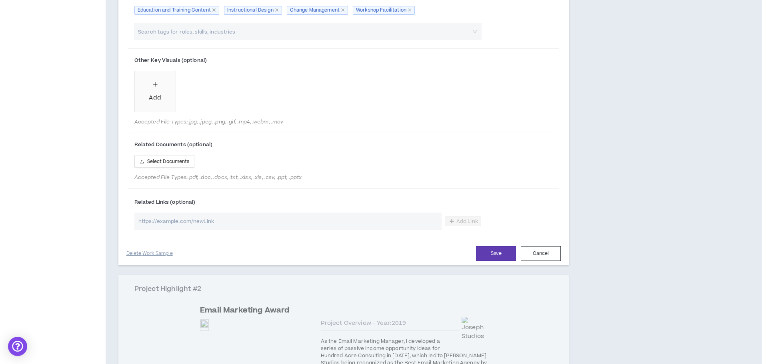
scroll to position [480, 0]
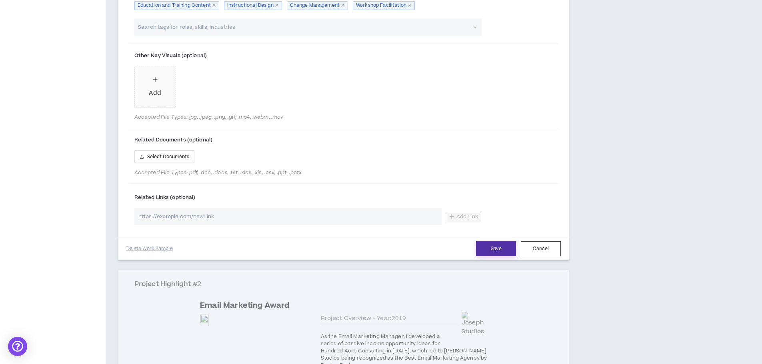
type input "Leadership Xcellence Nomination for LEAD Awards"
click at [487, 256] on button "Save" at bounding box center [496, 248] width 40 height 15
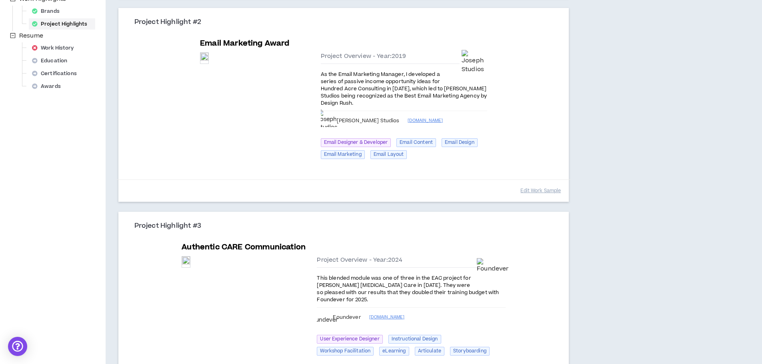
scroll to position [413, 0]
